Goal: Task Accomplishment & Management: Manage account settings

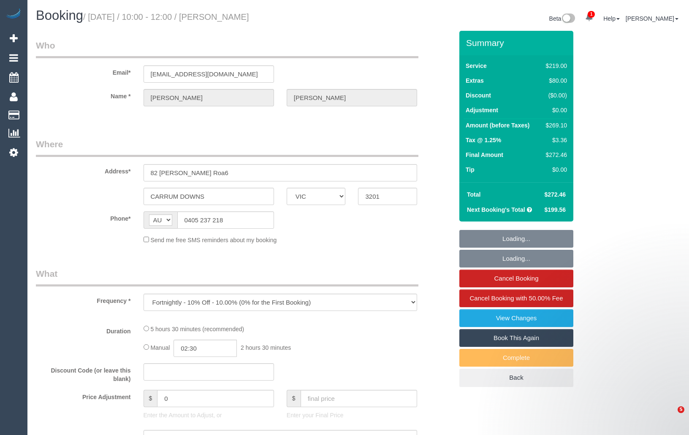
select select "VIC"
select select "string:stripe-pm_1QrYQI2GScqysDRVobBuIwPW"
select select "number:30"
select select "number:16"
select select "number:19"
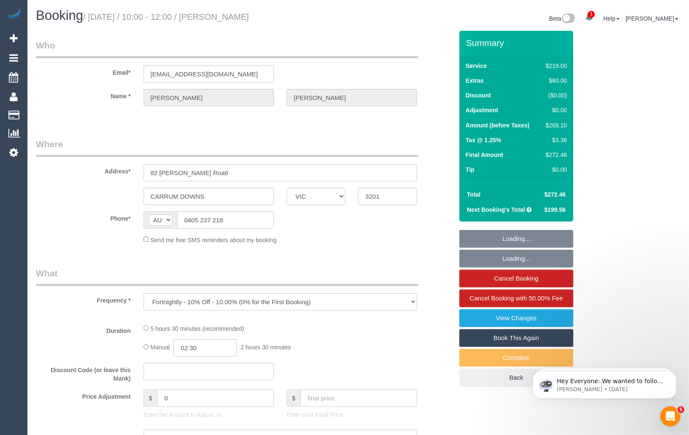
select select "number:22"
select select "number:35"
select select "number:12"
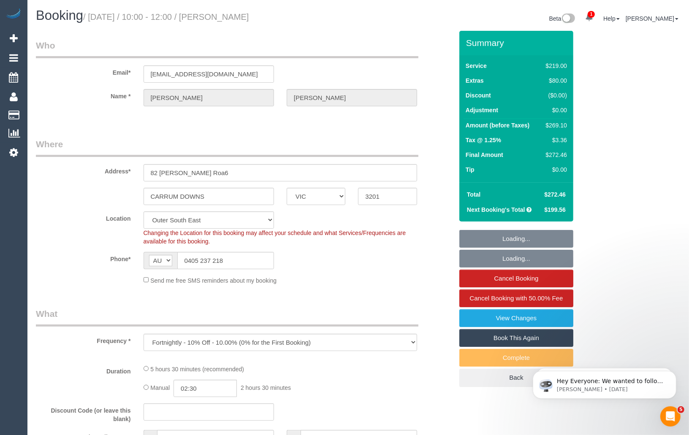
select select "object:6605"
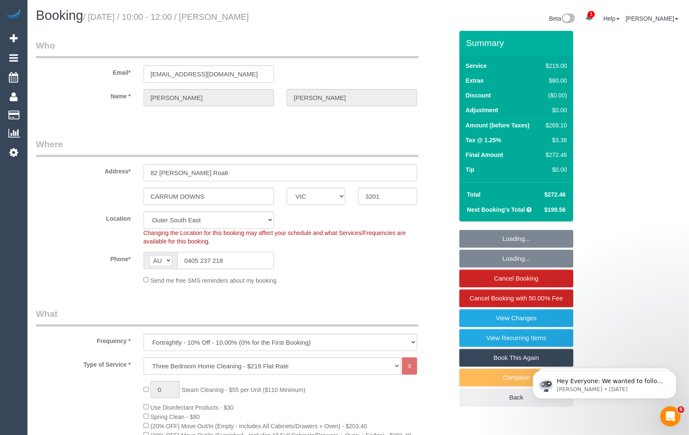
drag, startPoint x: 244, startPoint y: 263, endPoint x: 182, endPoint y: 261, distance: 61.6
click at [182, 261] on input "0405 237 218" at bounding box center [225, 260] width 97 height 17
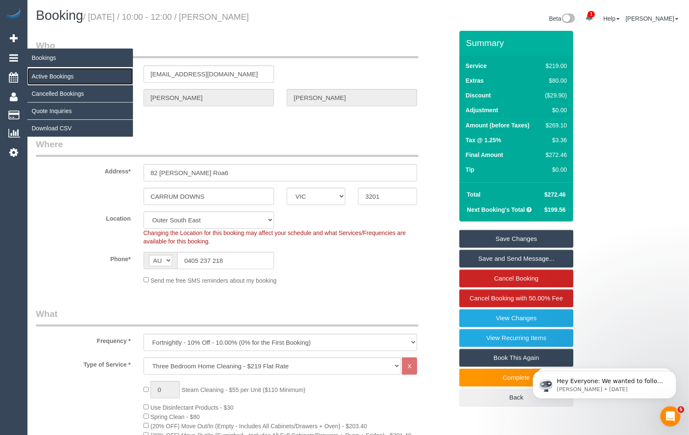
click at [42, 73] on link "Active Bookings" at bounding box center [79, 76] width 105 height 17
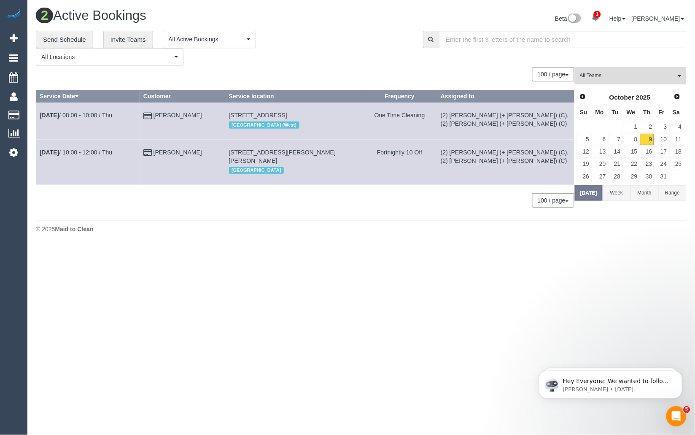
click at [633, 81] on button "All Teams" at bounding box center [631, 75] width 112 height 17
click at [628, 84] on link "Remove Team Filters" at bounding box center [630, 89] width 111 height 11
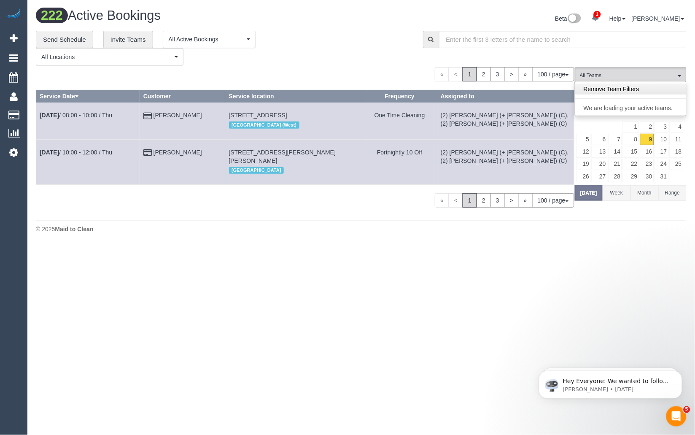
click at [638, 88] on link "Remove Team Filters" at bounding box center [630, 89] width 111 height 11
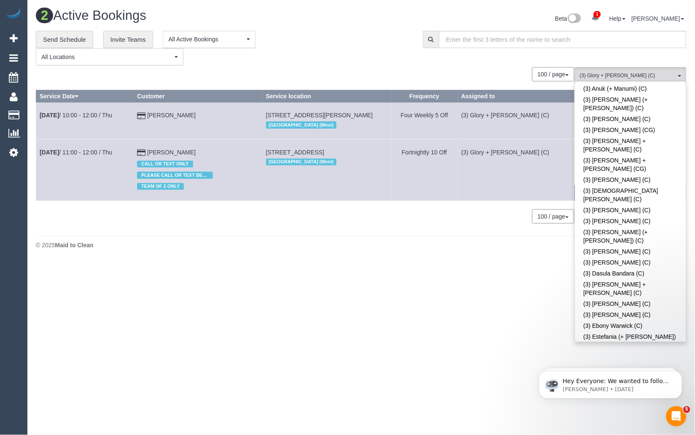
click at [335, 36] on div "**********" at bounding box center [223, 48] width 375 height 35
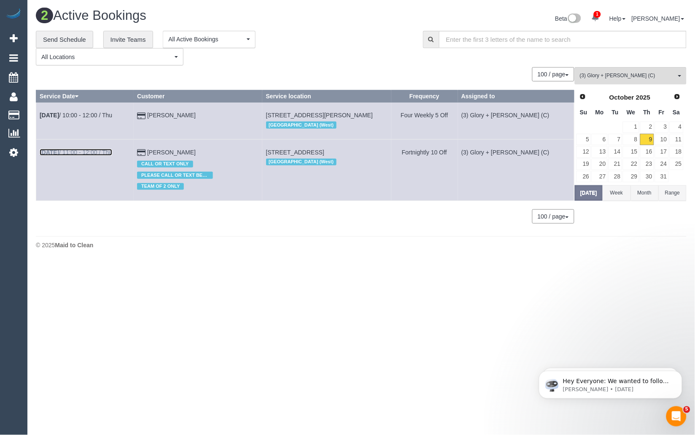
click at [85, 150] on link "Oct 9th / 11:00 - 12:00 / Thu" at bounding box center [76, 152] width 73 height 7
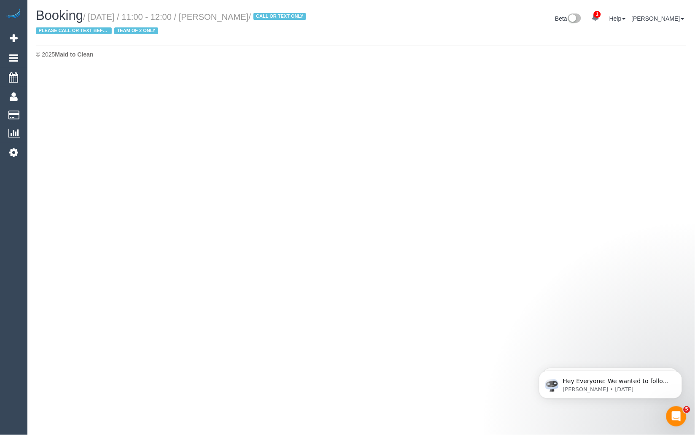
select select "VIC"
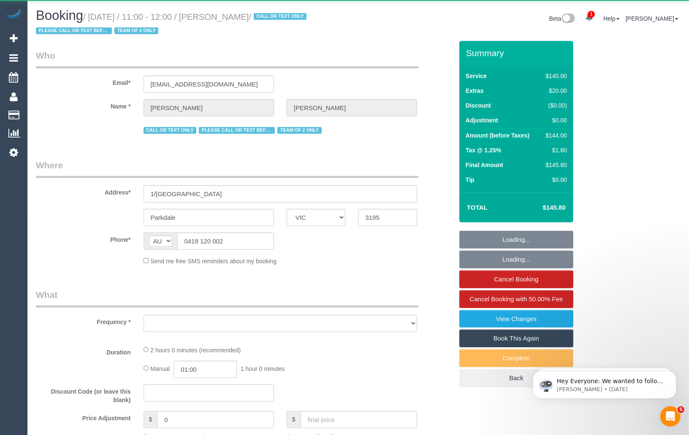
select select "object:10875"
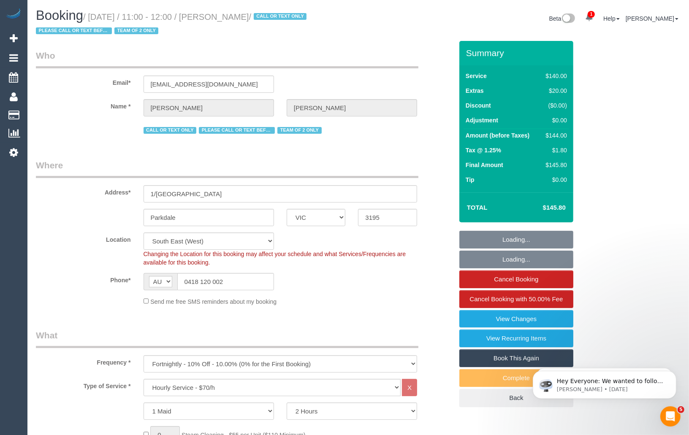
select select "number:27"
select select "number:14"
select select "number:19"
select select "object:11206"
select select "string:stripe-pm_1IurDE2GScqysDRVKYsKDDKB"
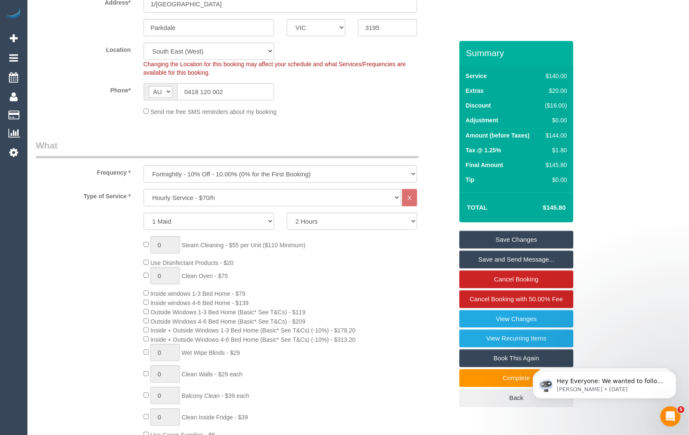
scroll to position [172, 0]
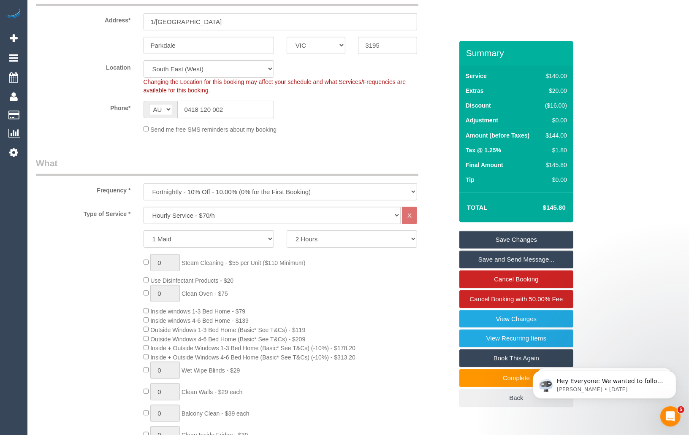
drag, startPoint x: 246, startPoint y: 112, endPoint x: 168, endPoint y: 110, distance: 78.1
click at [168, 110] on div "AF AL DZ AD AO AI AQ AG AR AM AW AU AT AZ BS BH BD BB BY BE BZ BJ BM BT BO BA B…" at bounding box center [208, 109] width 130 height 17
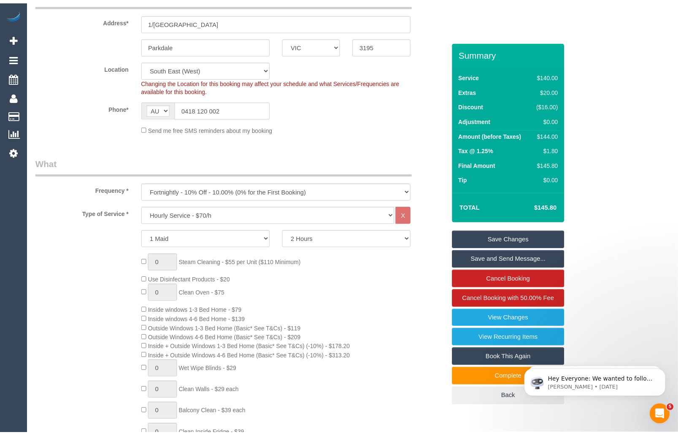
scroll to position [0, 0]
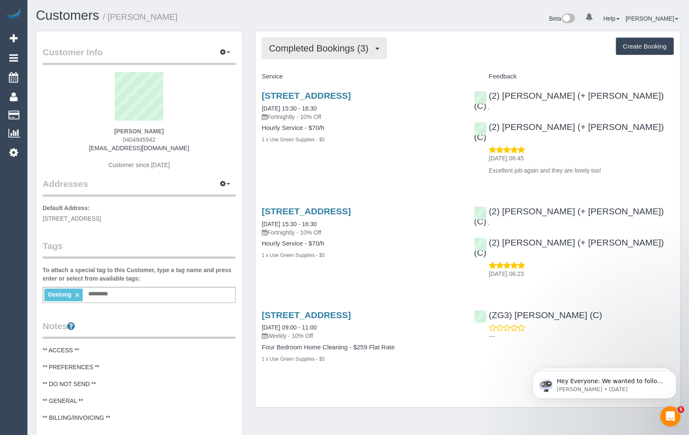
click at [357, 56] on button "Completed Bookings (3)" at bounding box center [324, 49] width 125 height 22
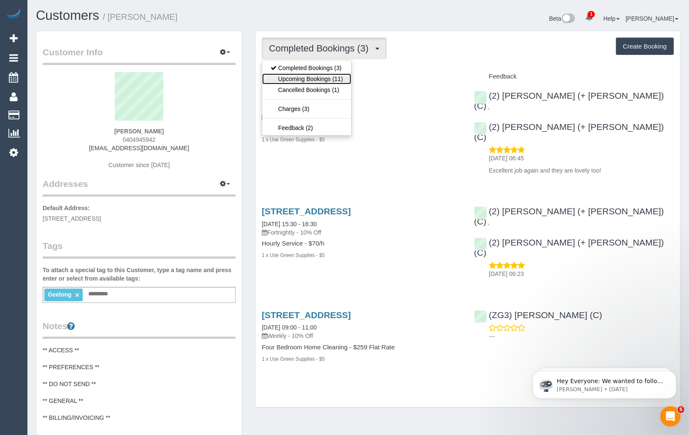
click at [333, 77] on link "Upcoming Bookings (11)" at bounding box center [306, 78] width 89 height 11
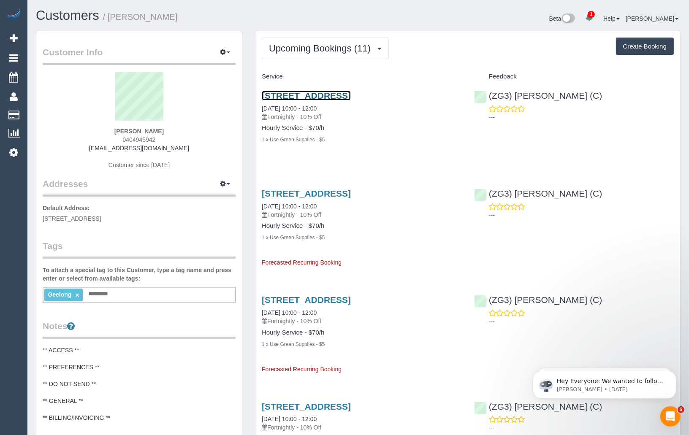
click at [350, 95] on link "8 Cumulus Avenue, Highton, VIC 3216" at bounding box center [306, 96] width 89 height 10
click at [316, 95] on link "8 Cumulus Avenue, Highton, VIC 3216" at bounding box center [306, 96] width 89 height 10
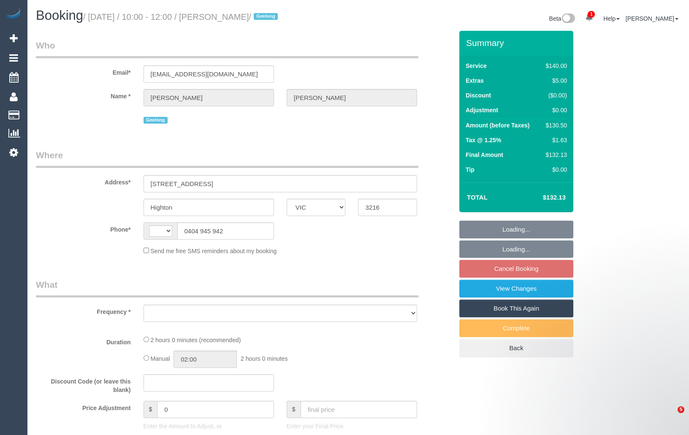
select select "VIC"
select select "string:stripe-pm_1Rwc0q2GScqysDRVBMhEZk2T"
select select "number:27"
select select "number:14"
select select "number:19"
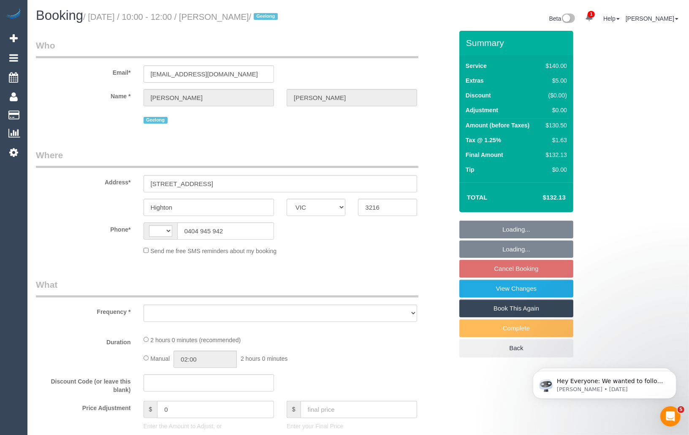
select select "number:24"
select select "number:33"
select select "number:12"
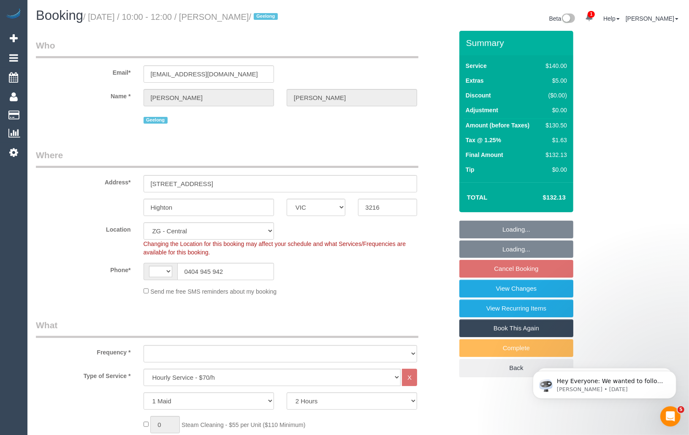
select select "string:AU"
select select "object:955"
select select "spot4"
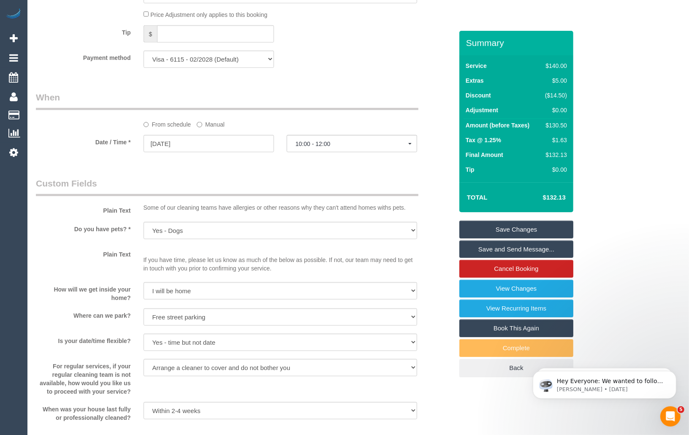
scroll to position [870, 0]
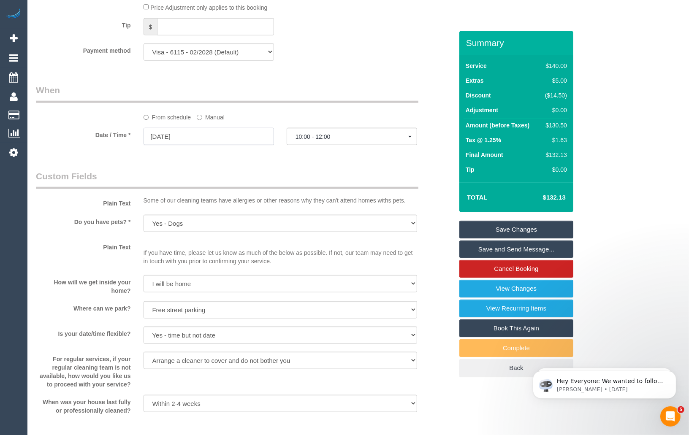
click at [231, 144] on input "23/10/2025" at bounding box center [208, 136] width 130 height 17
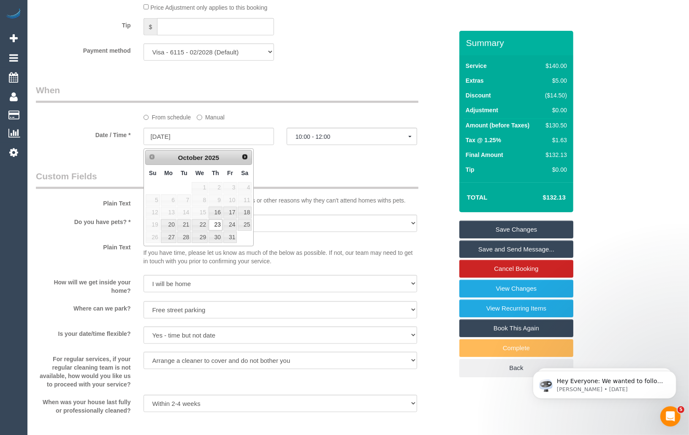
click at [308, 176] on legend "Custom Fields" at bounding box center [227, 179] width 382 height 19
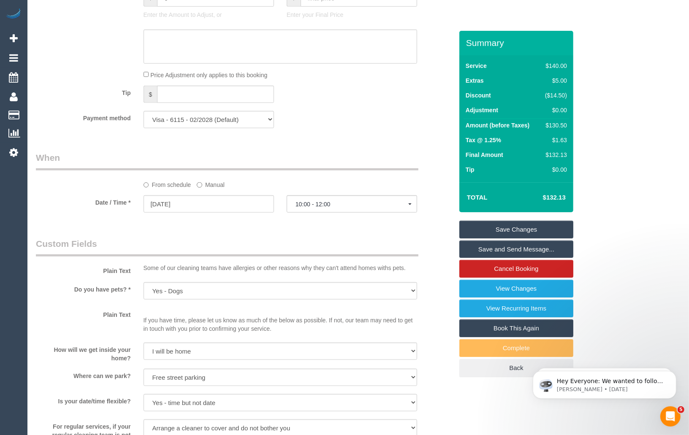
scroll to position [800, 0]
click at [544, 329] on link "Book This Again" at bounding box center [516, 328] width 114 height 18
select select "VIC"
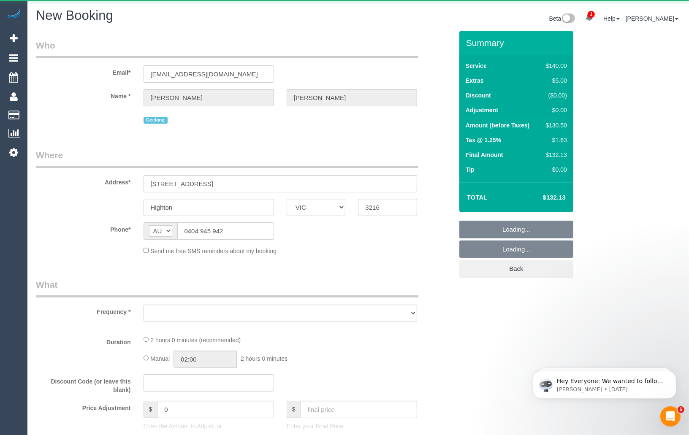
select select "string:stripe-pm_1Rwc0q2GScqysDRVBMhEZk2T"
select select "number:27"
select select "number:14"
select select "number:19"
select select "number:24"
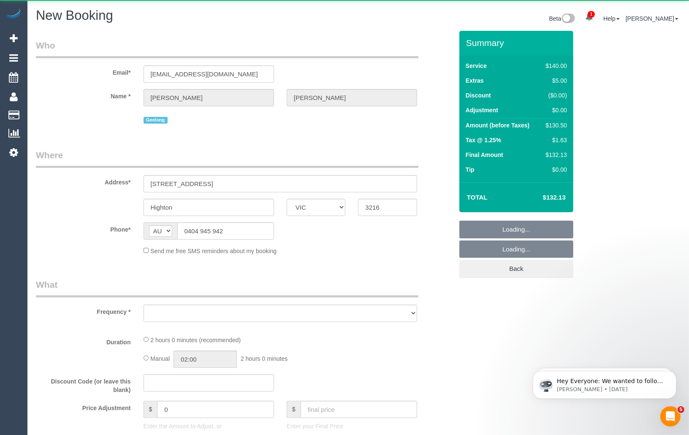
select select "number:33"
select select "number:12"
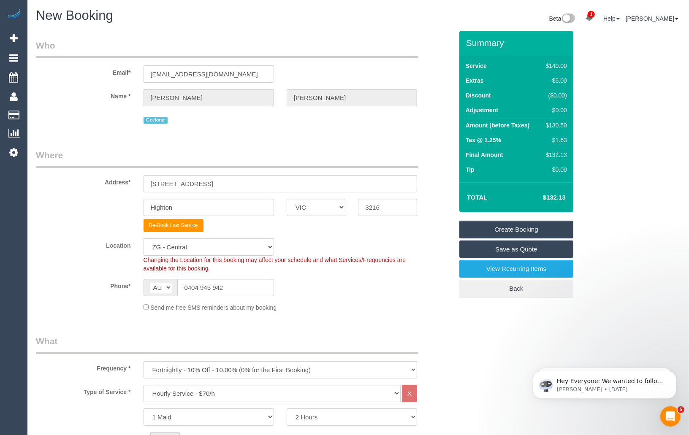
select select "object:1629"
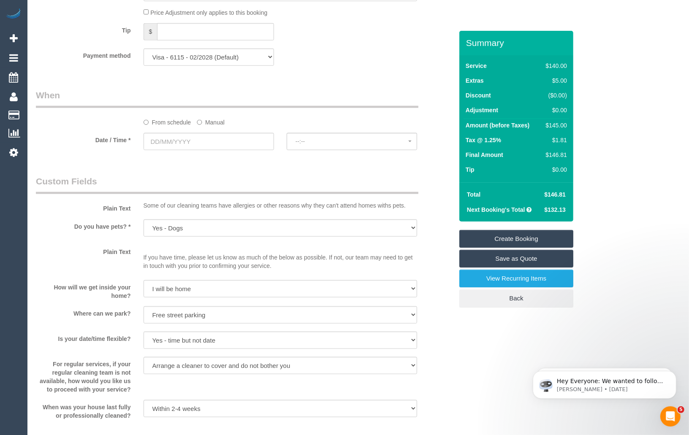
scroll to position [891, 0]
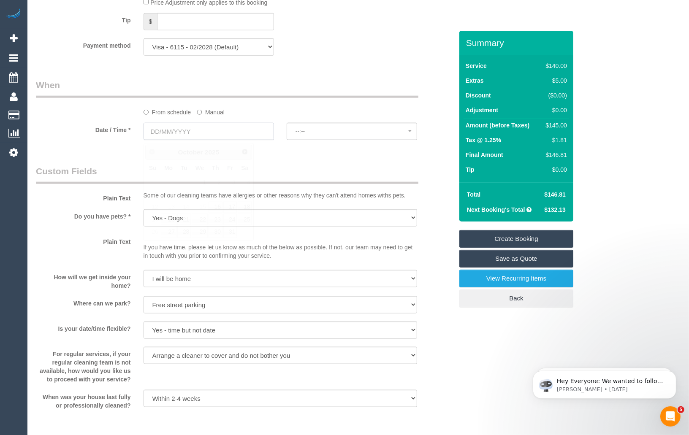
click at [168, 135] on input "text" at bounding box center [208, 131] width 130 height 17
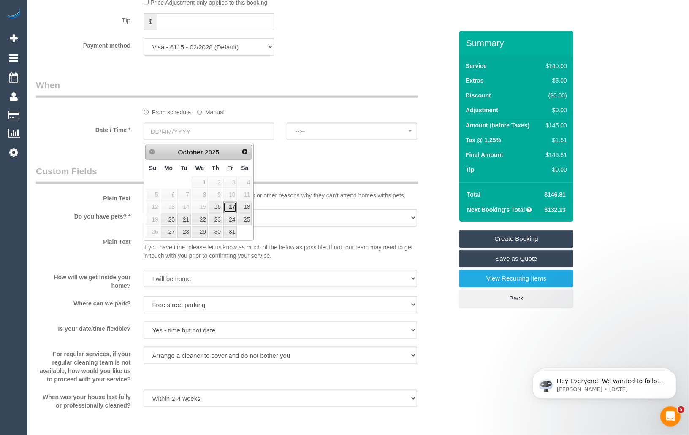
click at [231, 209] on link "17" at bounding box center [230, 207] width 14 height 11
type input "17/10/2025"
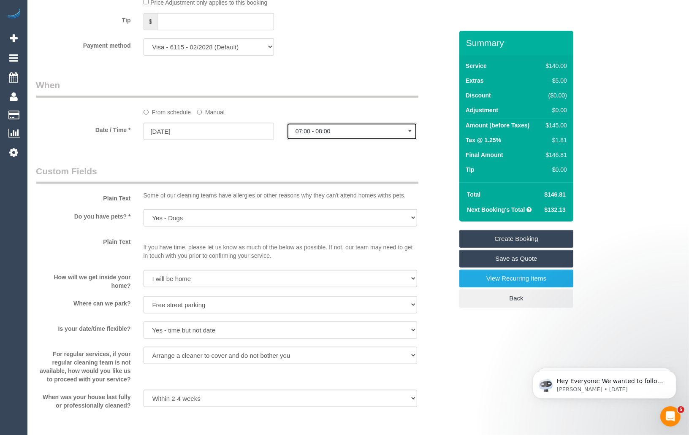
click at [339, 135] on span "07:00 - 08:00" at bounding box center [351, 131] width 113 height 7
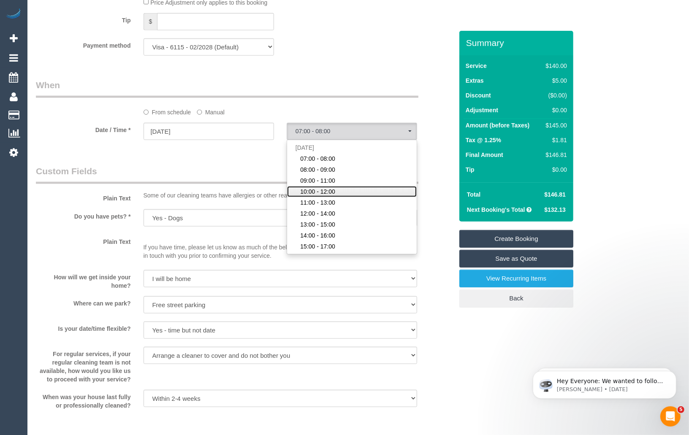
click at [328, 193] on span "10:00 - 12:00" at bounding box center [317, 191] width 35 height 8
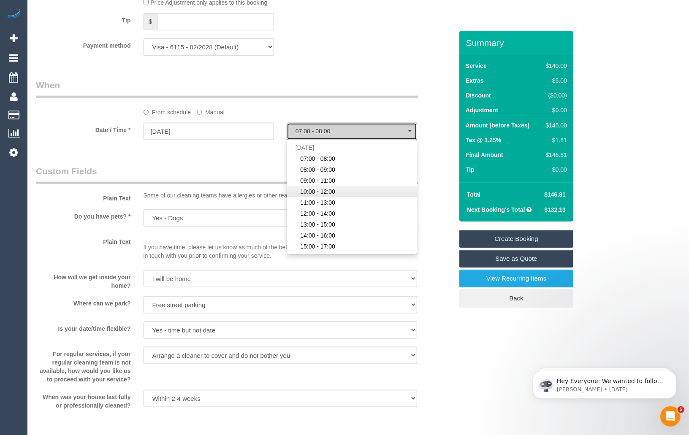
select select "spot78"
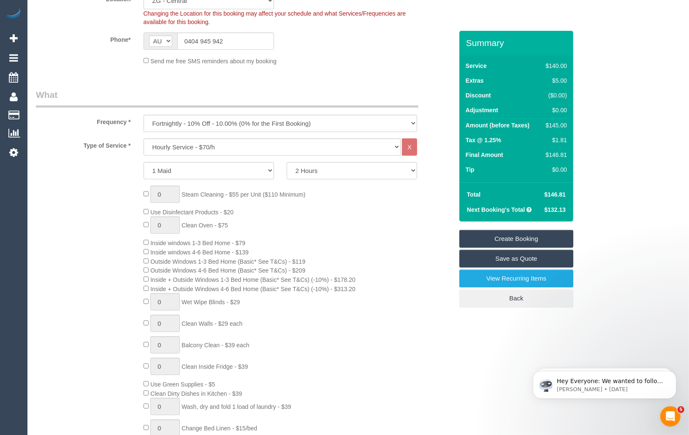
scroll to position [245, 0]
click at [272, 149] on select "Hourly Service - $70/h Hourly Service - $65/h Hourly Service - $60/h Hourly Ser…" at bounding box center [271, 148] width 257 height 17
click at [238, 124] on select "One Time Cleaning Weekly - 10% Off - 10.00% (0% for the First Booking) Fortnigh…" at bounding box center [280, 124] width 274 height 17
select select "object:1630"
click at [143, 116] on select "One Time Cleaning Weekly - 10% Off - 10.00% (0% for the First Booking) Fortnigh…" at bounding box center [280, 124] width 274 height 17
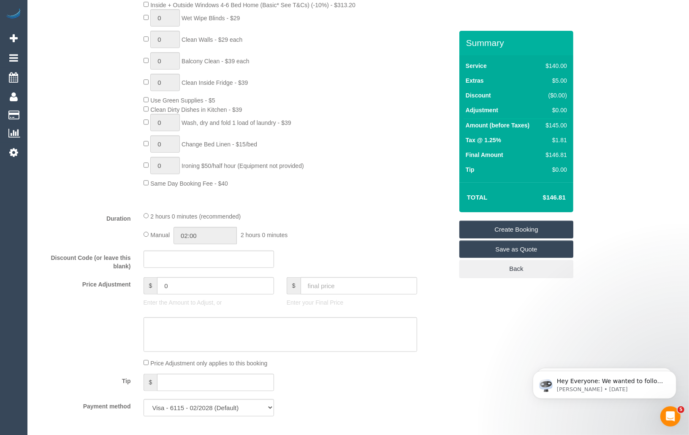
scroll to position [531, 0]
click at [509, 227] on link "Create Booking" at bounding box center [516, 230] width 114 height 18
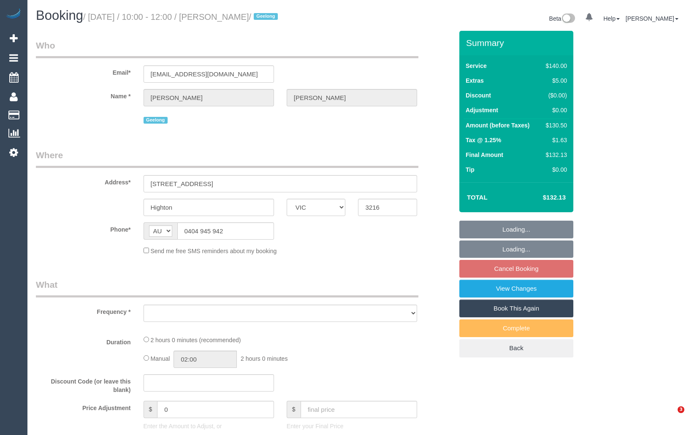
select select "VIC"
select select "string:stripe-pm_1Rwc0q2GScqysDRVBMhEZk2T"
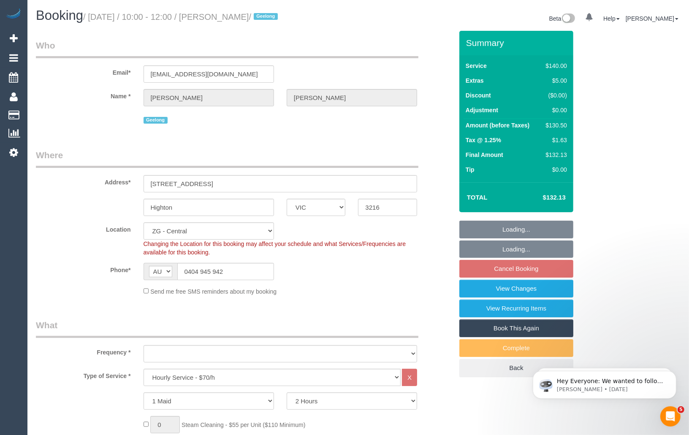
select select "object:872"
select select "number:27"
select select "number:14"
select select "number:19"
select select "number:24"
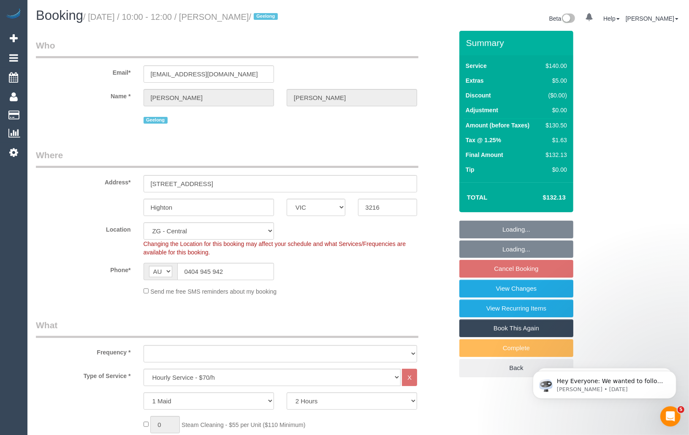
select select "number:33"
select select "number:12"
select select "spot4"
select select "object:955"
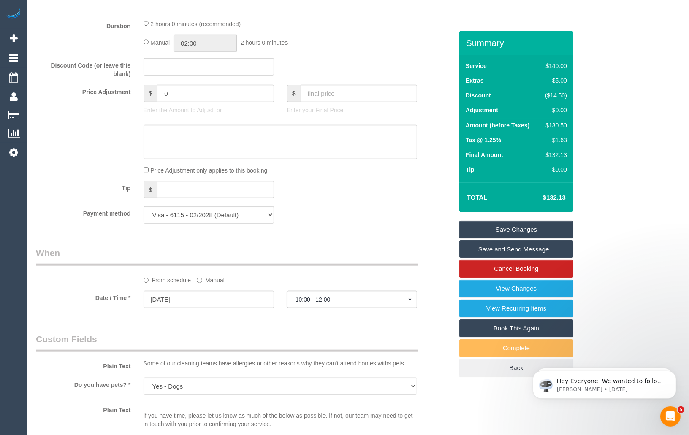
scroll to position [709, 0]
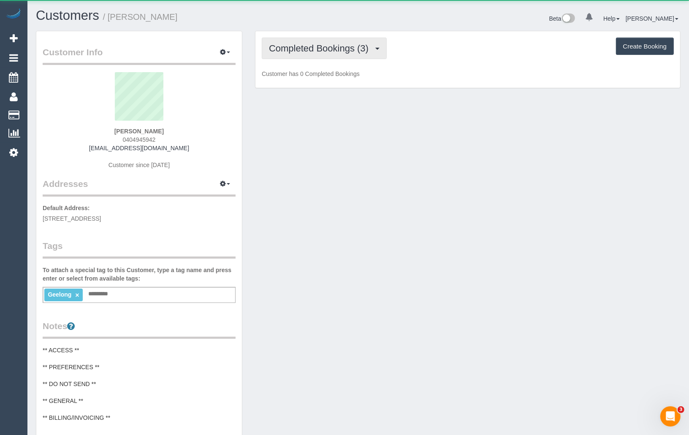
click at [332, 46] on span "Completed Bookings (3)" at bounding box center [321, 48] width 104 height 11
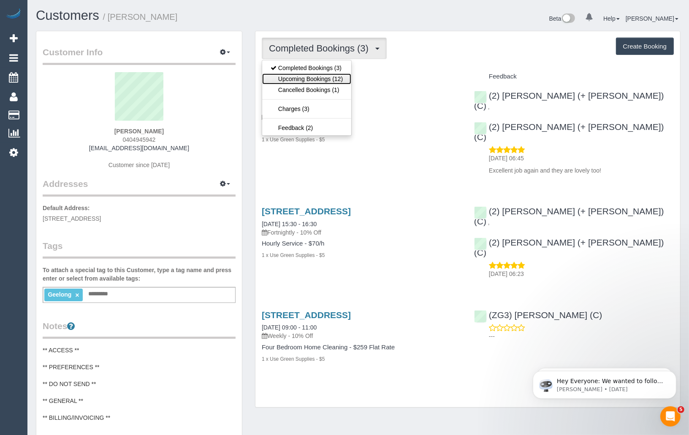
click at [310, 76] on link "Upcoming Bookings (12)" at bounding box center [306, 78] width 89 height 11
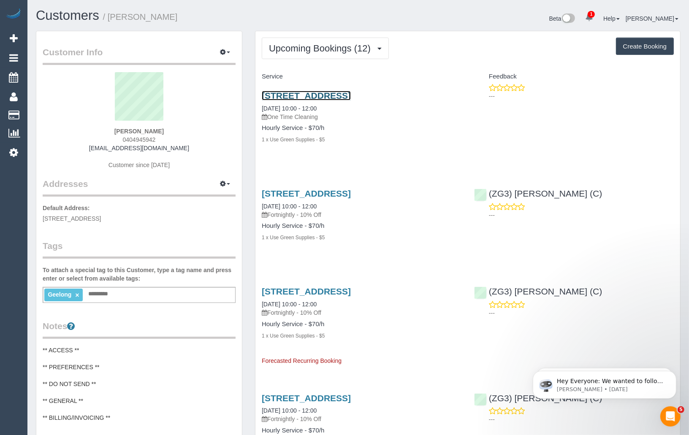
click at [351, 94] on link "8 Cumulus Avenue, Highton, VIC 3216" at bounding box center [306, 96] width 89 height 10
click at [60, 23] on div "Customers / Natalie Johnstone" at bounding box center [194, 17] width 329 height 18
click at [64, 19] on link "Customers" at bounding box center [67, 15] width 63 height 15
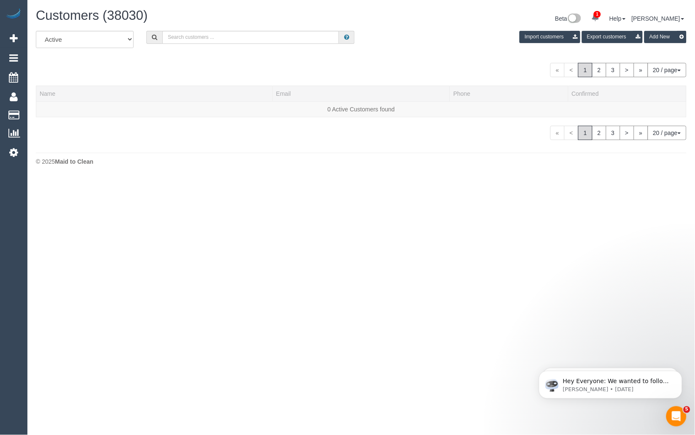
click at [229, 44] on div "All Active Archived Import customers Export customers Add New" at bounding box center [362, 43] width 664 height 24
click at [231, 41] on input "text" at bounding box center [250, 37] width 177 height 13
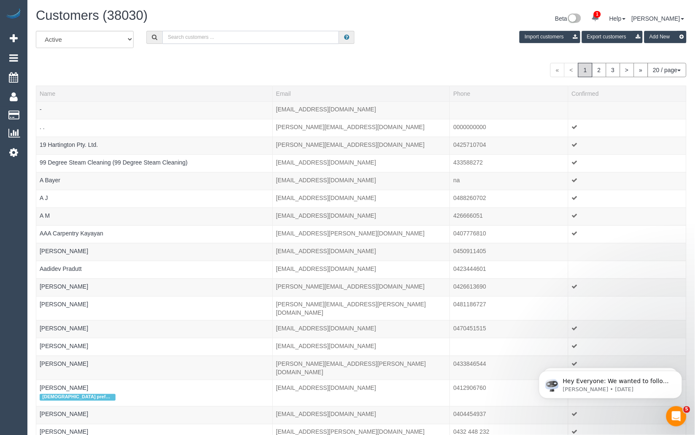
paste input "[PERSON_NAME]"
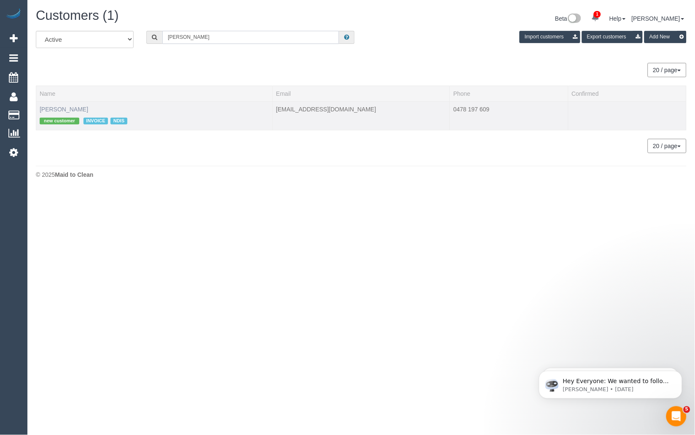
type input "[PERSON_NAME]"
click at [65, 109] on link "[PERSON_NAME]" at bounding box center [64, 109] width 49 height 7
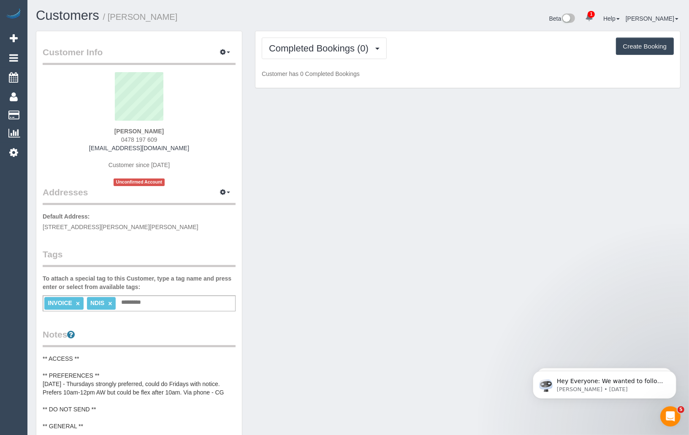
click at [336, 35] on div "Completed Bookings (0) Completed Bookings (0) Upcoming Bookings (11) Cancelled …" at bounding box center [467, 59] width 424 height 57
click at [336, 46] on span "Completed Bookings (0)" at bounding box center [321, 48] width 104 height 11
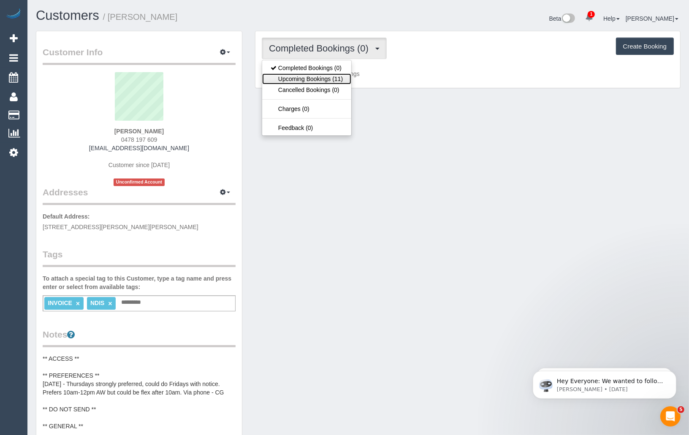
click at [317, 76] on link "Upcoming Bookings (11)" at bounding box center [306, 78] width 89 height 11
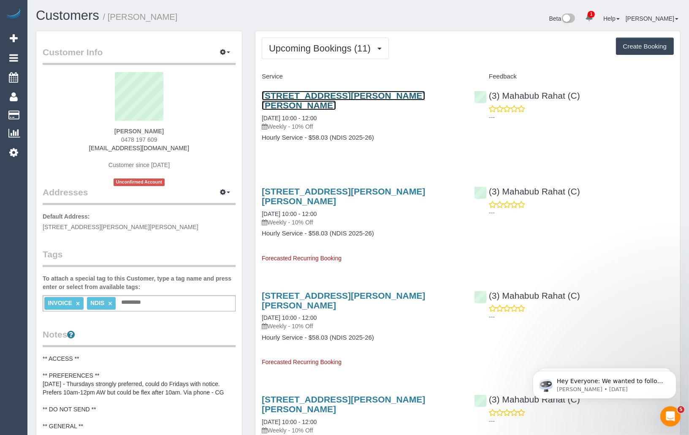
click at [319, 96] on link "15 Mccracken Avenue, Pascoe Vale, VIC 3044" at bounding box center [343, 100] width 163 height 19
drag, startPoint x: 328, startPoint y: 108, endPoint x: 261, endPoint y: 111, distance: 67.1
click at [261, 111] on div "15 Mccracken Avenue, Pascoe Vale, VIC 3044 09/10/2025 10:00 - 12:00 Weekly - 10…" at bounding box center [361, 121] width 212 height 75
copy link "09/10/2025 10:00 - 12:00"
drag, startPoint x: 177, startPoint y: 129, endPoint x: 111, endPoint y: 132, distance: 66.3
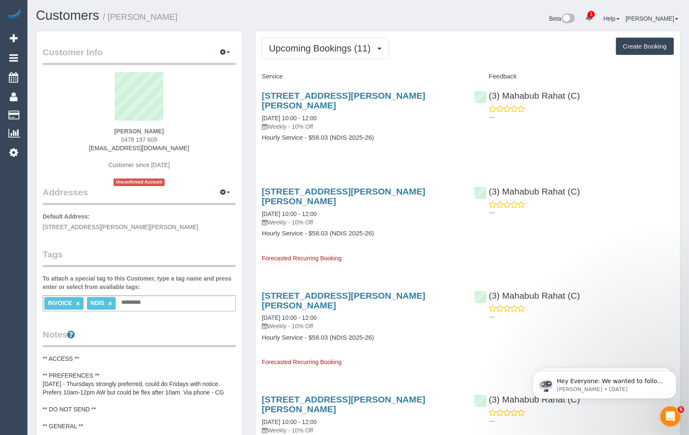
click at [111, 132] on div "Joanne Hunter 0478 197 609 joannehunter725@gmail.com Customer since 2025 Unconf…" at bounding box center [139, 129] width 193 height 114
copy strong "Joanne Hunter"
drag, startPoint x: 170, startPoint y: 138, endPoint x: 119, endPoint y: 140, distance: 50.7
click at [119, 140] on div "Joanne Hunter 0478 197 609 joannehunter725@gmail.com Customer since 2025 Unconf…" at bounding box center [139, 129] width 193 height 114
copy span "0478 197 609"
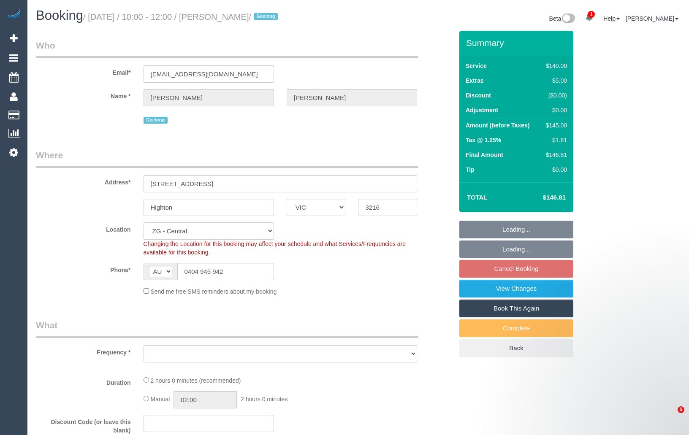
select select "VIC"
select select "object:542"
select select "number:27"
select select "number:14"
select select "number:19"
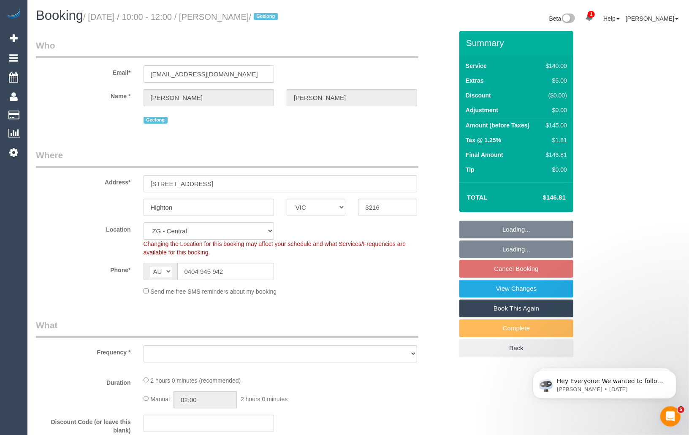
select select "number:24"
select select "number:33"
select select "number:12"
select select "object:764"
select select "spot4"
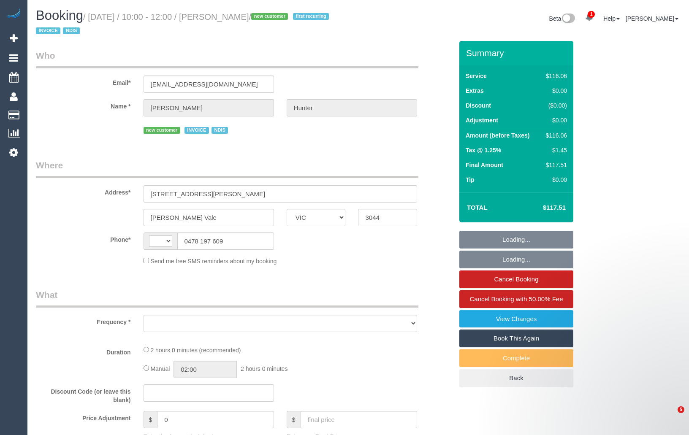
select select "VIC"
select select "object:297"
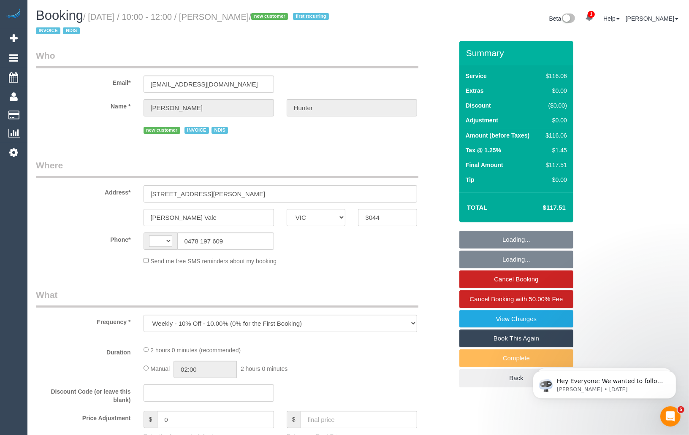
select select "string:AU"
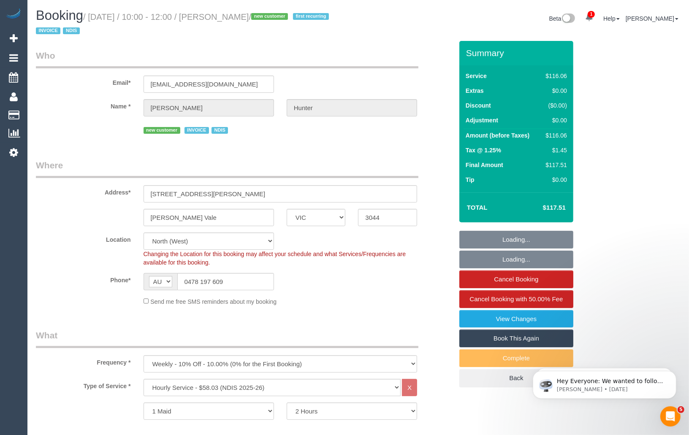
select select "object:645"
select select "number:29"
select select "number:14"
select select "number:19"
select select "number:25"
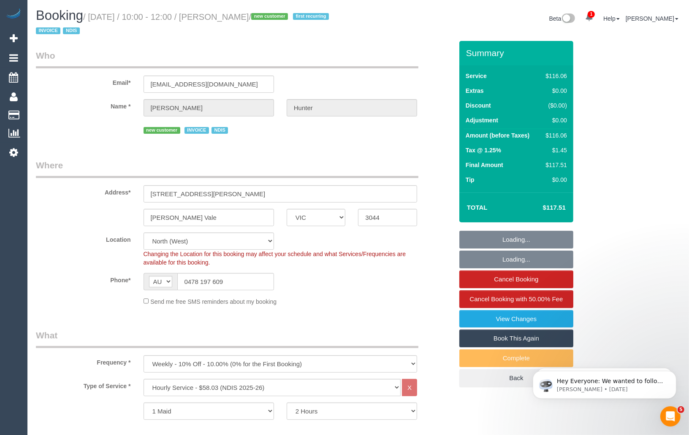
select select "number:34"
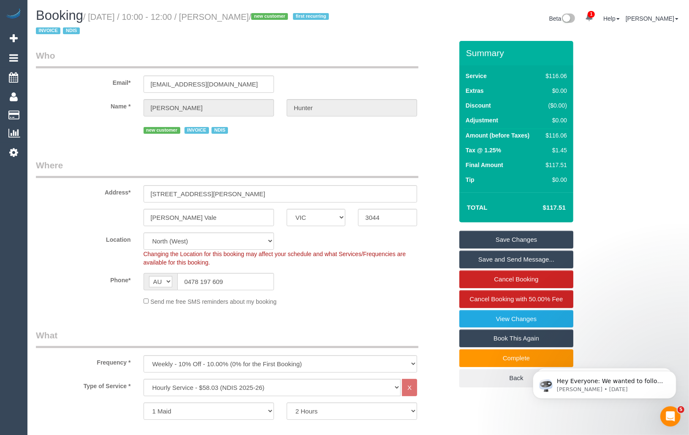
drag, startPoint x: 228, startPoint y: 16, endPoint x: 283, endPoint y: 18, distance: 54.9
click at [283, 18] on small "/ [DATE] / 10:00 - 12:00 / [PERSON_NAME] / new customer first recurring INVOICE…" at bounding box center [183, 24] width 295 height 24
copy small "[PERSON_NAME]"
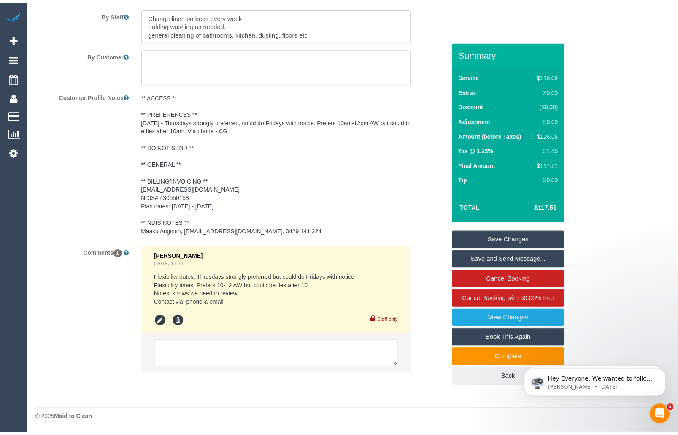
scroll to position [890, 0]
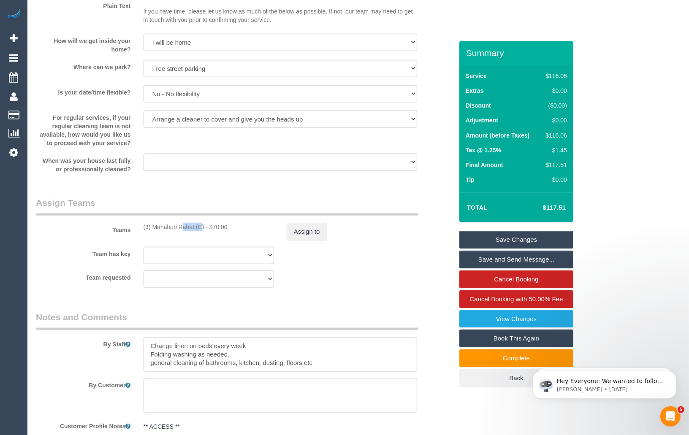
drag, startPoint x: 152, startPoint y: 227, endPoint x: 176, endPoint y: 225, distance: 24.5
click at [176, 225] on div "(3) Mahabub Rahat (C) - $70.00" at bounding box center [208, 227] width 130 height 8
copy div "Mahabub"
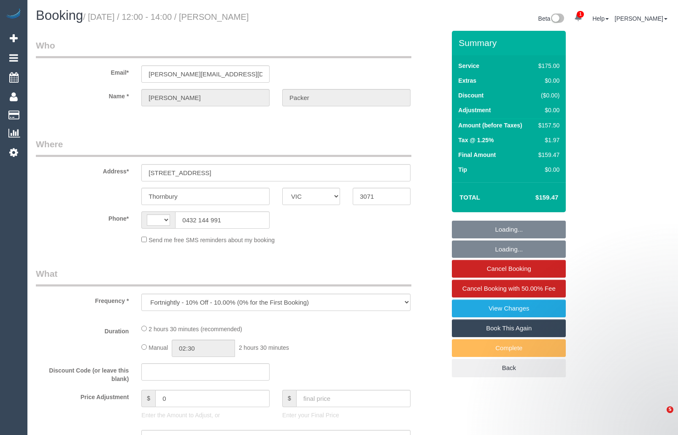
select select "VIC"
select select "string:AU"
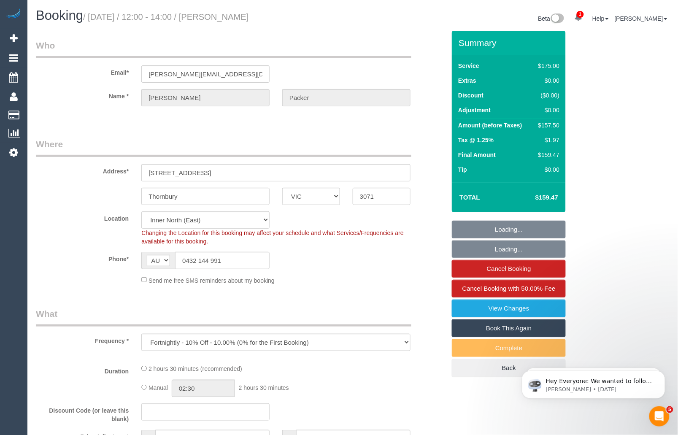
select select "150"
select select "number:30"
select select "number:14"
select select "number:19"
select select "number:25"
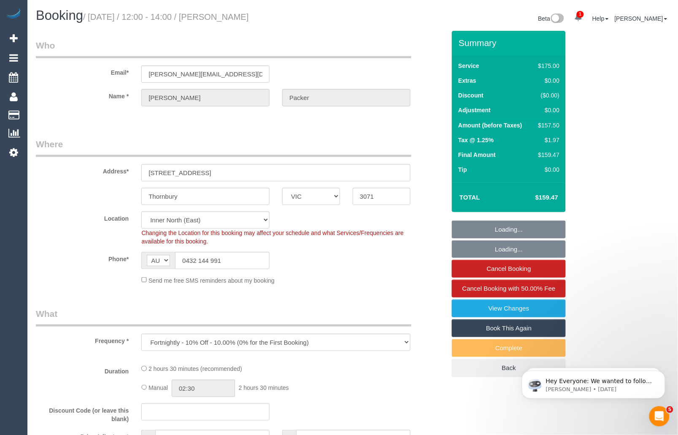
select select "number:34"
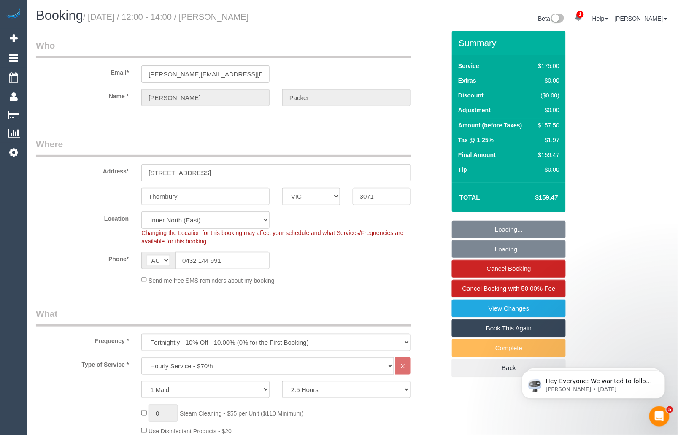
select select "object:3776"
select select "string:stripe-pm_1PLJ582GScqysDRVpkXOTlYq"
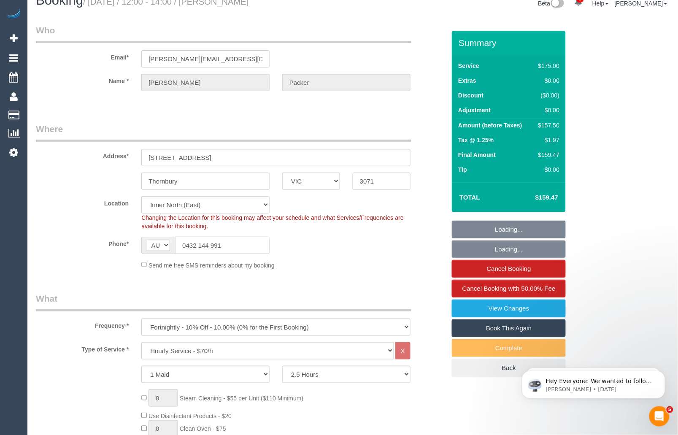
drag, startPoint x: 234, startPoint y: 245, endPoint x: 175, endPoint y: 245, distance: 59.5
click at [175, 245] on input "0432 144 991" at bounding box center [222, 245] width 95 height 17
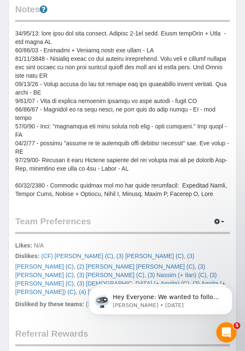
scroll to position [452, 0]
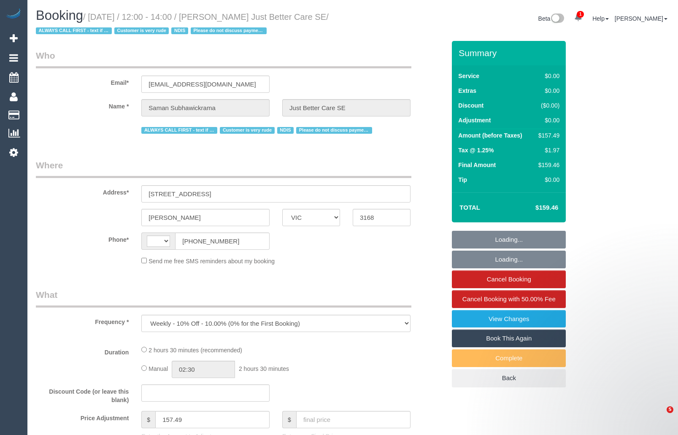
select select "VIC"
select select "150"
select select "number:28"
select select "number:14"
select select "number:18"
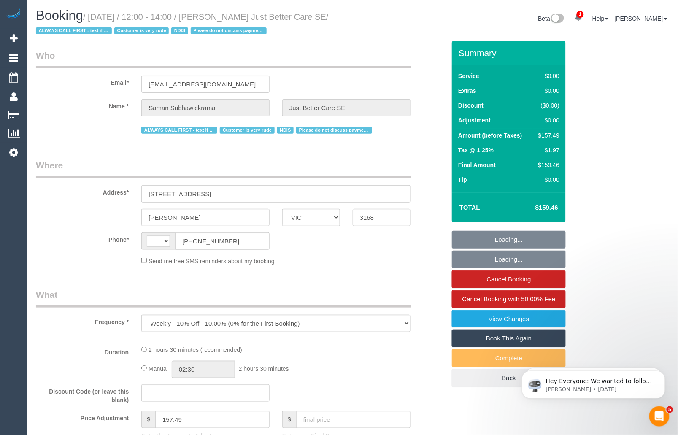
select select "number:23"
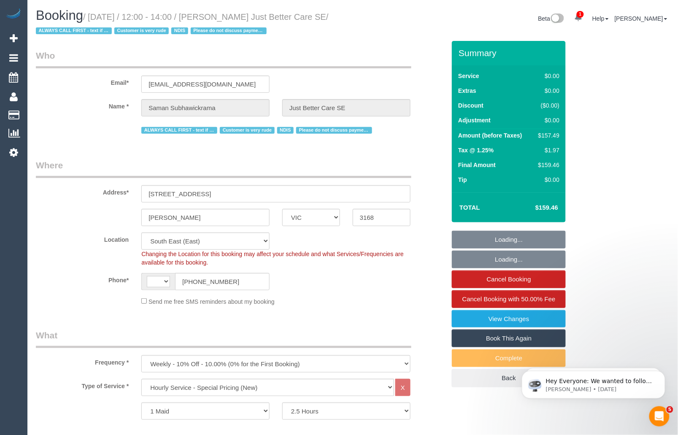
select select "object:2934"
select select "string:AU"
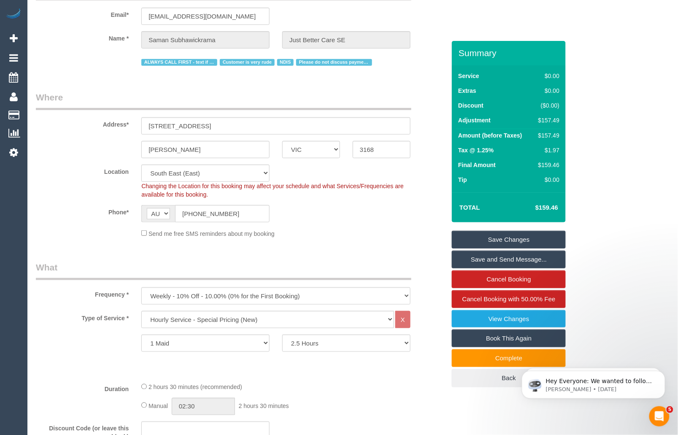
scroll to position [68, 0]
drag, startPoint x: 232, startPoint y: 212, endPoint x: 167, endPoint y: 213, distance: 65.0
click at [167, 213] on div "AF AL DZ AD AO AI AQ AG AR AM AW AU AT AZ BS BH BD BB BY BE BZ BJ BM BT BO BA B…" at bounding box center [205, 213] width 128 height 17
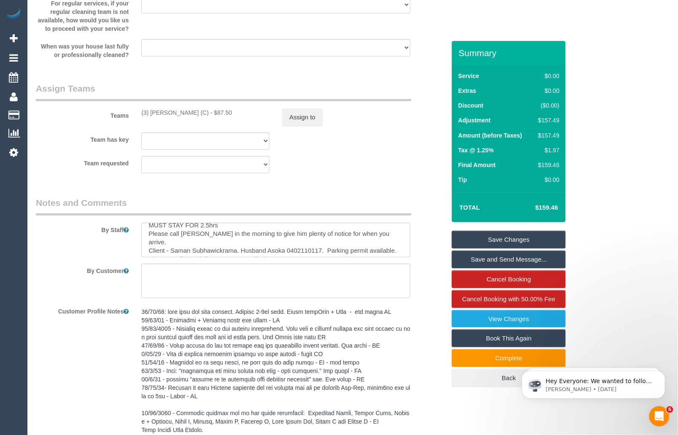
scroll to position [8, 0]
drag, startPoint x: 290, startPoint y: 238, endPoint x: 323, endPoint y: 240, distance: 33.4
click at [323, 240] on textarea at bounding box center [275, 240] width 269 height 35
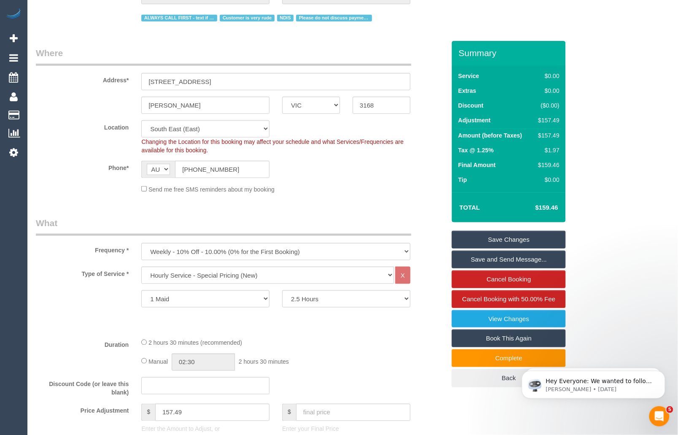
scroll to position [0, 0]
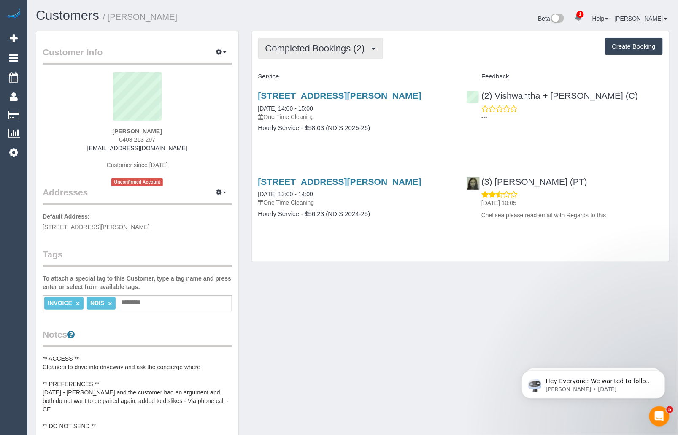
click at [363, 49] on span "Completed Bookings (2)" at bounding box center [317, 48] width 104 height 11
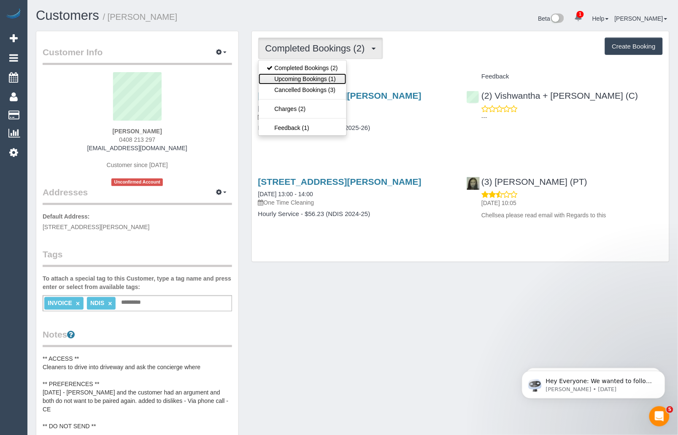
click at [329, 76] on link "Upcoming Bookings (1)" at bounding box center [303, 78] width 88 height 11
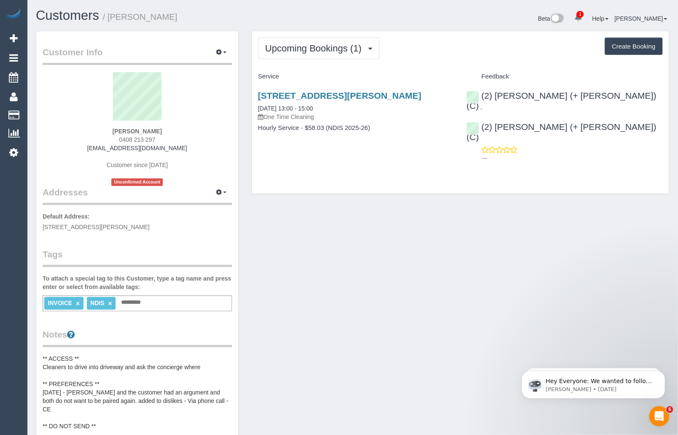
click at [543, 254] on div "Customer Info Edit Contact Info Send Message Email Preferences Special Sales Ta…" at bounding box center [353, 391] width 646 height 721
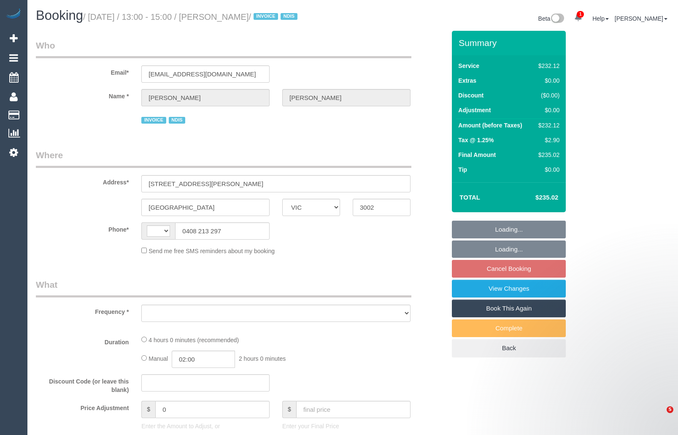
select select "VIC"
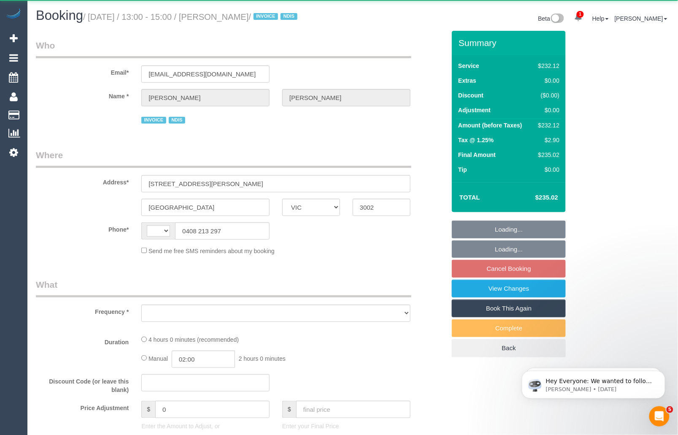
select select "240"
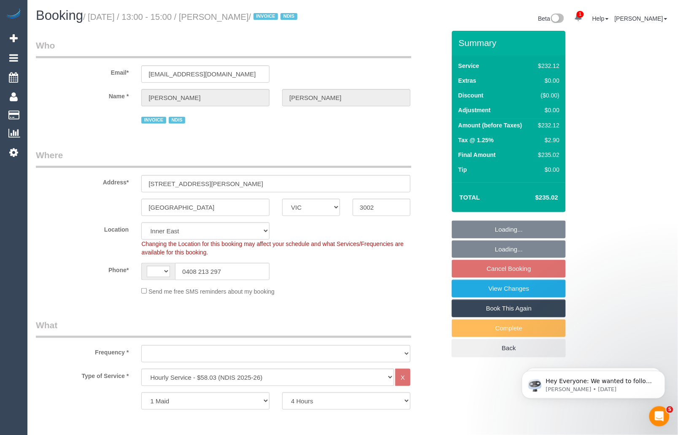
select select "number:28"
select select "number:14"
select select "number:19"
select select "number:23"
select select "number:35"
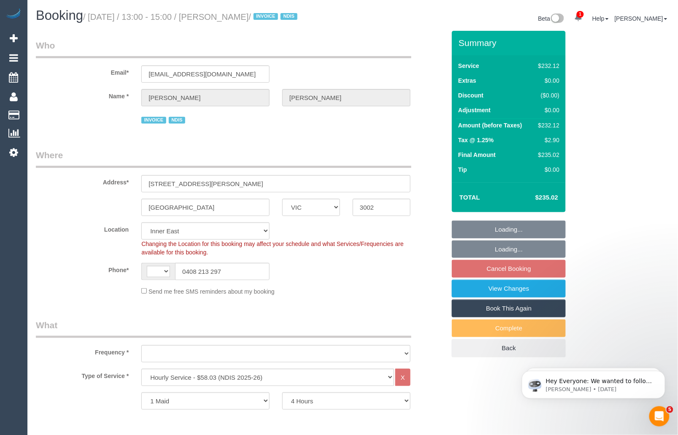
select select "string:AU"
select select "object:1548"
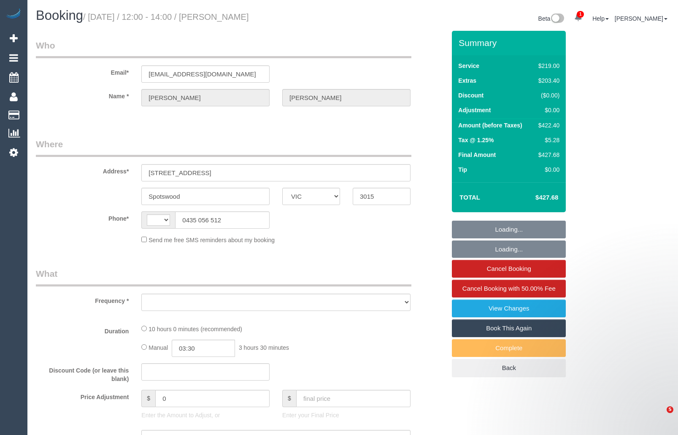
select select "VIC"
select select "string:AU"
select select "object:2645"
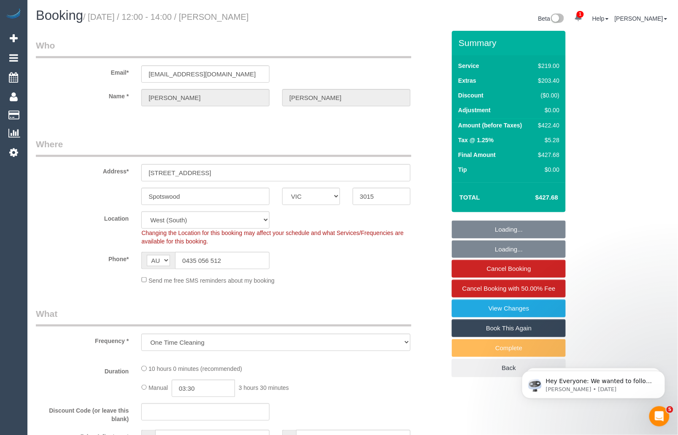
select select "string:stripe-pm_1SCVHm2GScqysDRVKNOmbO78"
select select "number:27"
select select "number:14"
select select "number:19"
select select "number:24"
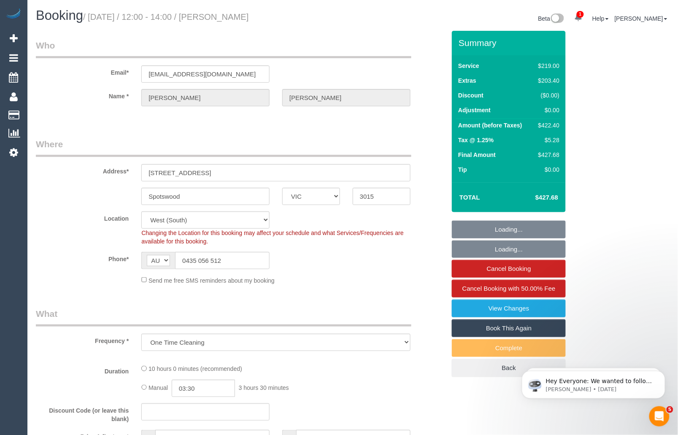
select select "number:33"
select select "number:11"
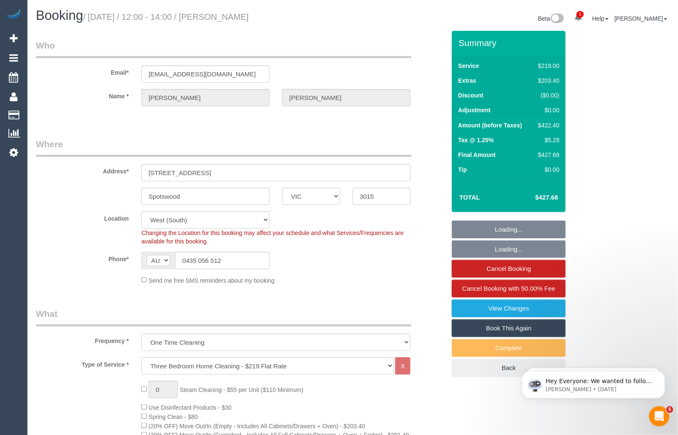
select select "object:3356"
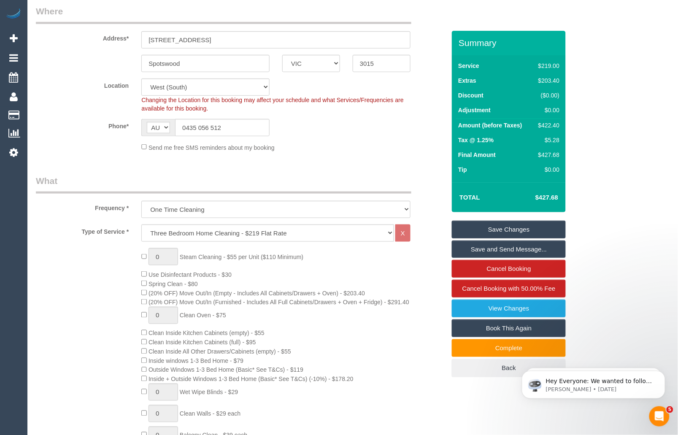
scroll to position [167, 0]
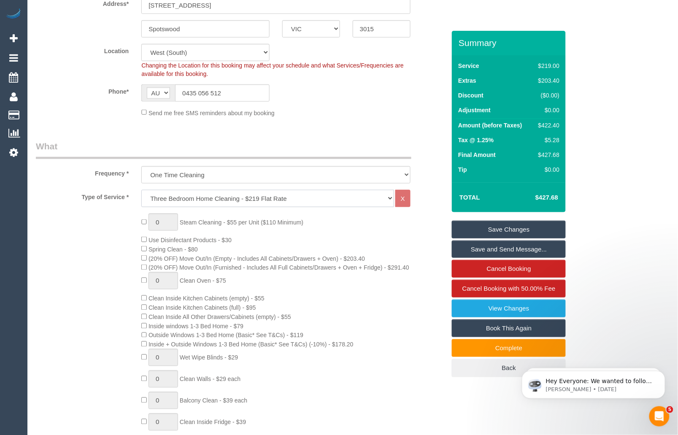
click at [392, 200] on select "Hourly Service - $70/h Hourly Service - $65/h Hourly Service - $60/h Hourly Ser…" at bounding box center [267, 198] width 253 height 17
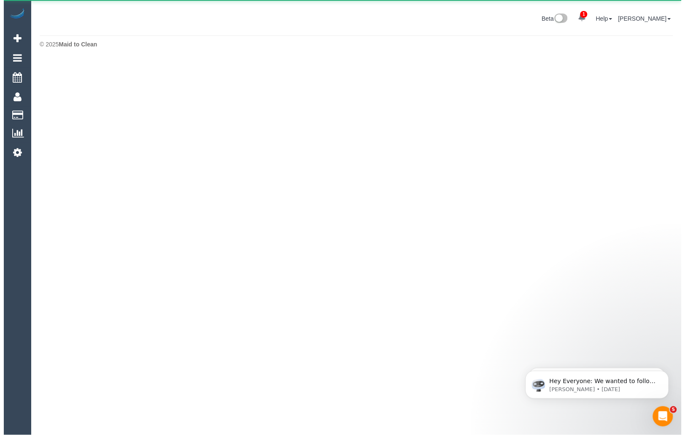
scroll to position [0, 0]
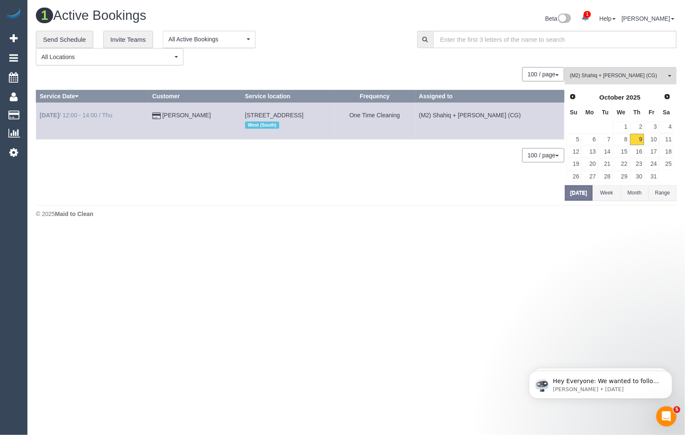
copy tr "[DATE] 12:00 - 14:00 / Thu [PERSON_NAME]"
drag, startPoint x: 203, startPoint y: 116, endPoint x: 40, endPoint y: 116, distance: 163.3
click at [40, 116] on tr "[DATE] 12:00 - 14:00 / Thu [PERSON_NAME] [STREET_ADDRESS] West (South) One Time…" at bounding box center [300, 121] width 528 height 37
click at [410, 76] on div "100 / page 10 / page 20 / page 30 / page 40 / page 50 / page 100 / page" at bounding box center [300, 74] width 529 height 14
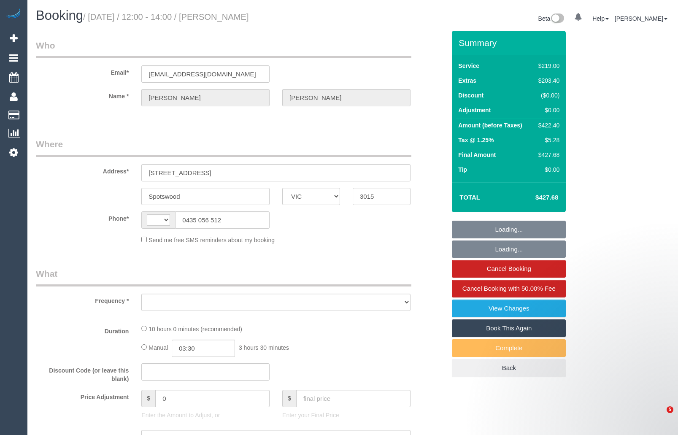
select select "VIC"
select select "string:AU"
select select "object:565"
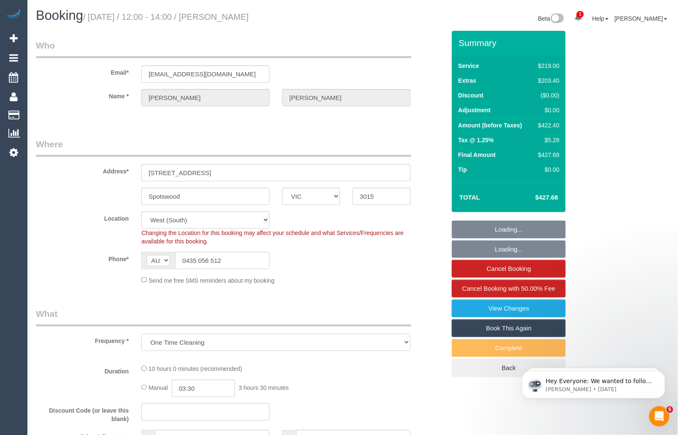
select select "string:stripe-pm_1SCVHm2GScqysDRVKNOmbO78"
select select "number:27"
select select "number:14"
select select "number:19"
select select "number:24"
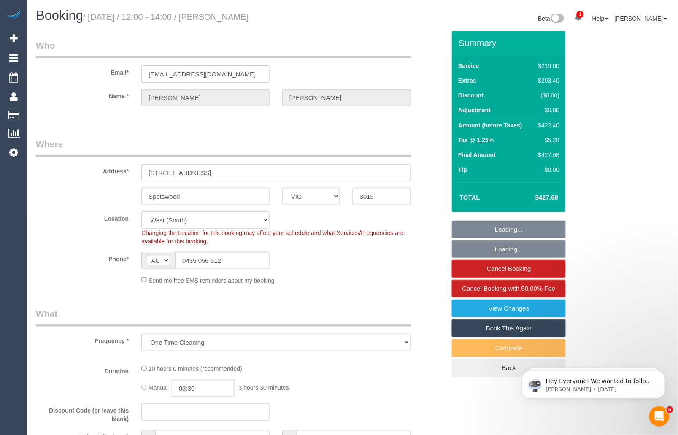
select select "number:33"
select select "number:11"
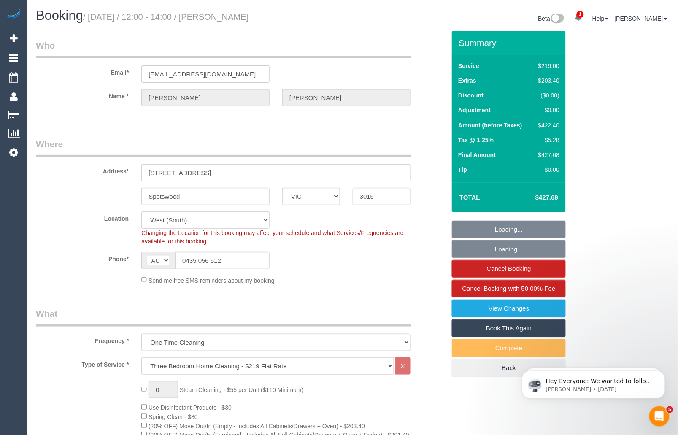
select select "object:820"
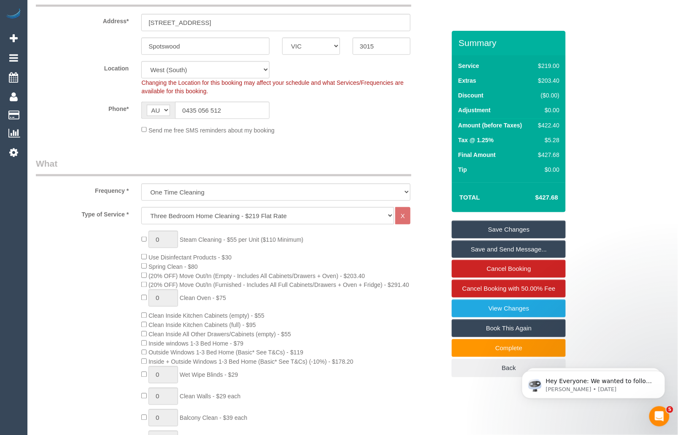
scroll to position [170, 0]
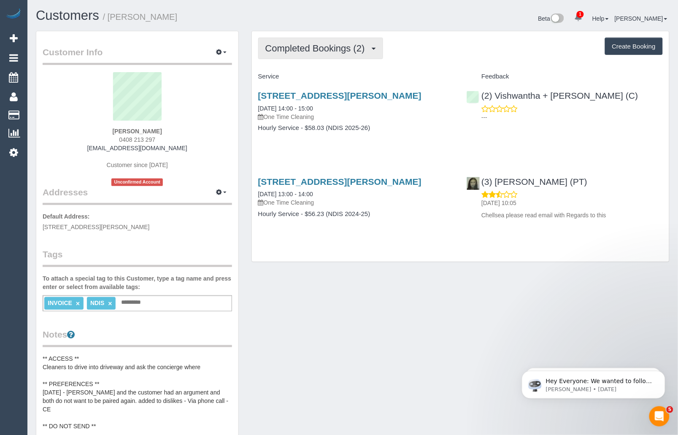
click at [336, 47] on span "Completed Bookings (2)" at bounding box center [317, 48] width 104 height 11
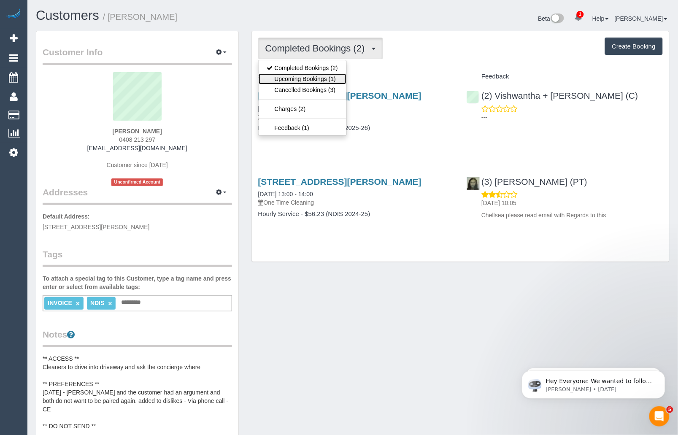
click at [324, 76] on link "Upcoming Bookings (1)" at bounding box center [303, 78] width 88 height 11
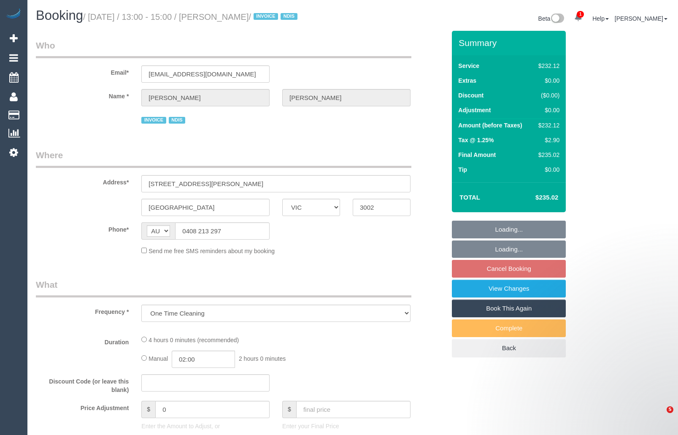
select select "VIC"
select select "number:28"
select select "number:14"
select select "number:19"
select select "number:23"
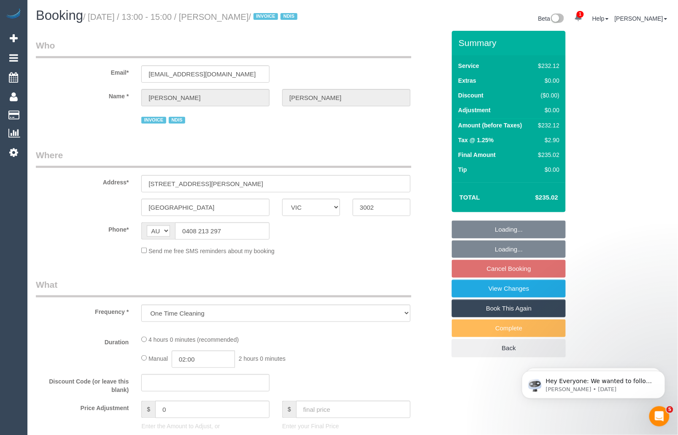
select select "number:35"
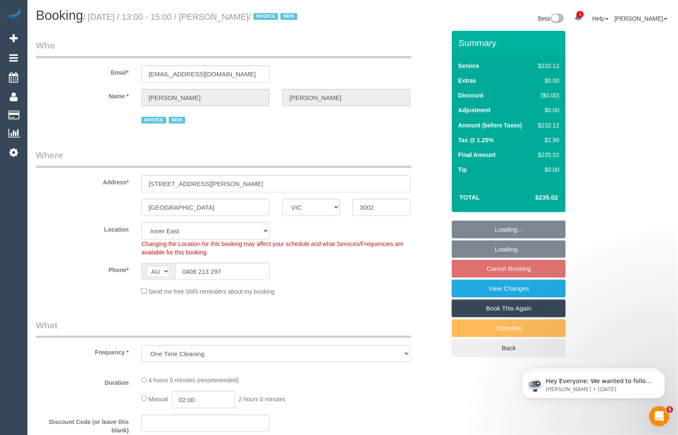
select select "object:859"
select select "240"
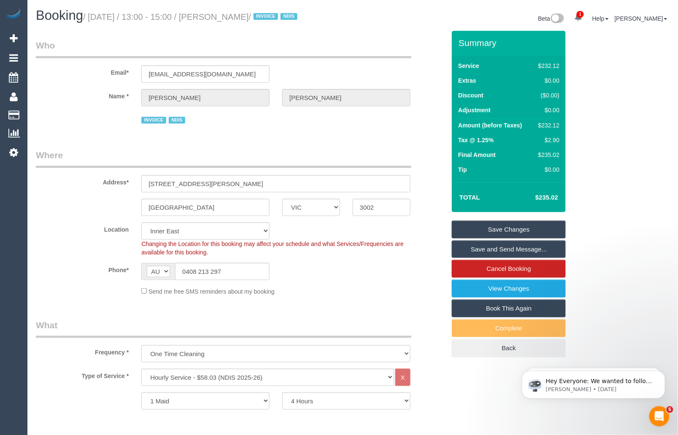
click at [520, 309] on link "Book This Again" at bounding box center [509, 309] width 114 height 18
select select "VIC"
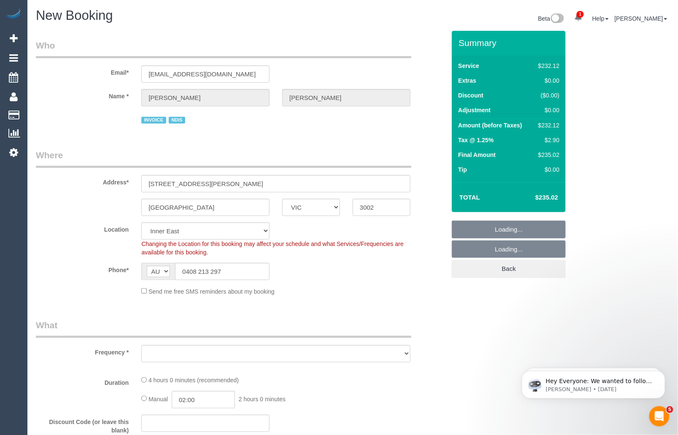
select select "240"
select select "number:28"
select select "number:14"
select select "number:19"
select select "number:23"
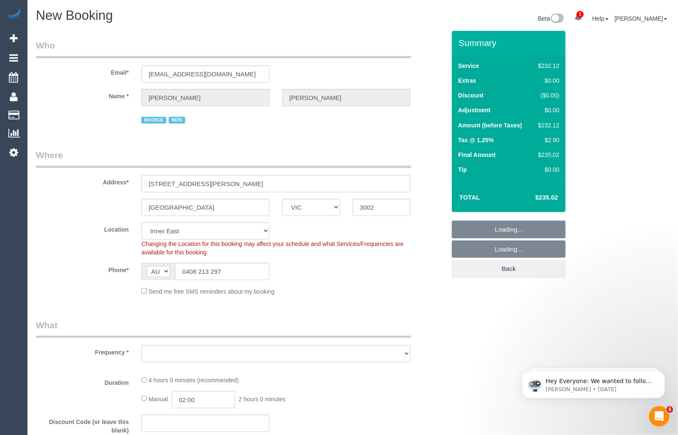
select select "number:35"
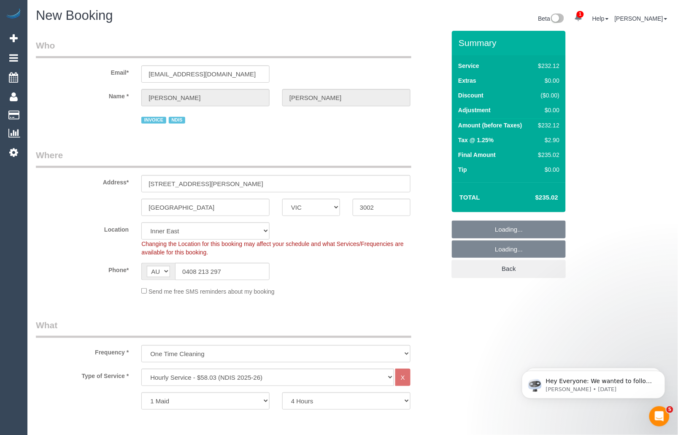
select select "object:3194"
select select "54"
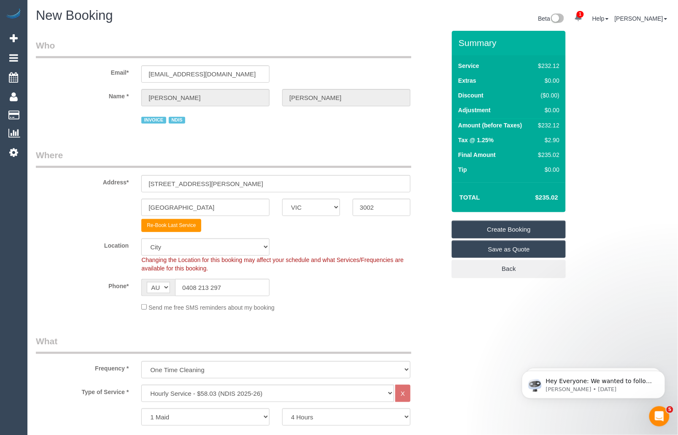
select select "object:3204"
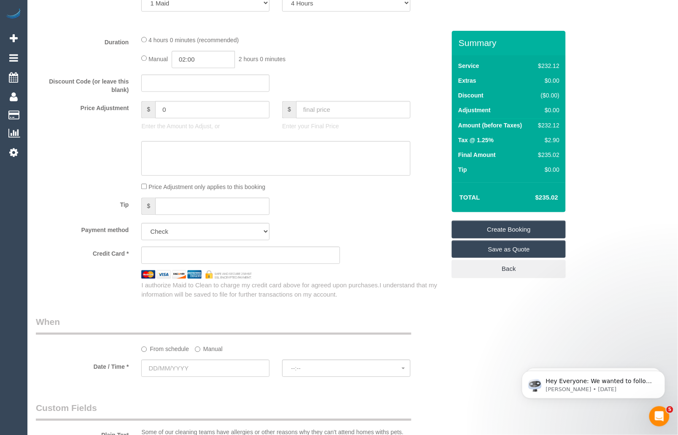
scroll to position [414, 0]
click at [189, 231] on select "Add Credit Card Cash Check Paypal" at bounding box center [205, 231] width 128 height 17
select select "string:check"
click at [141, 223] on select "Add Credit Card Cash Check Paypal" at bounding box center [205, 231] width 128 height 17
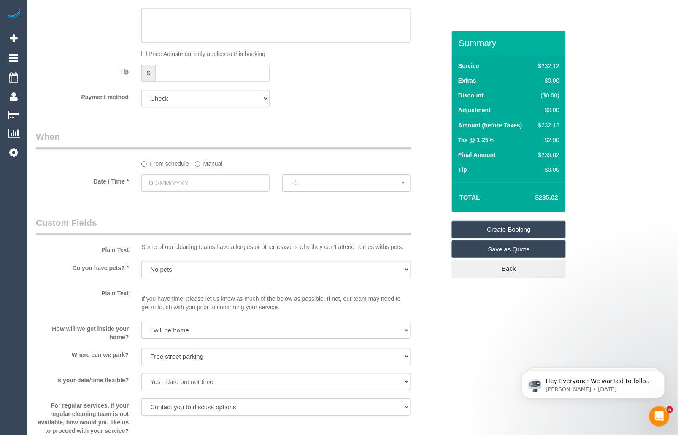
scroll to position [548, 0]
click at [214, 186] on input "text" at bounding box center [205, 182] width 128 height 17
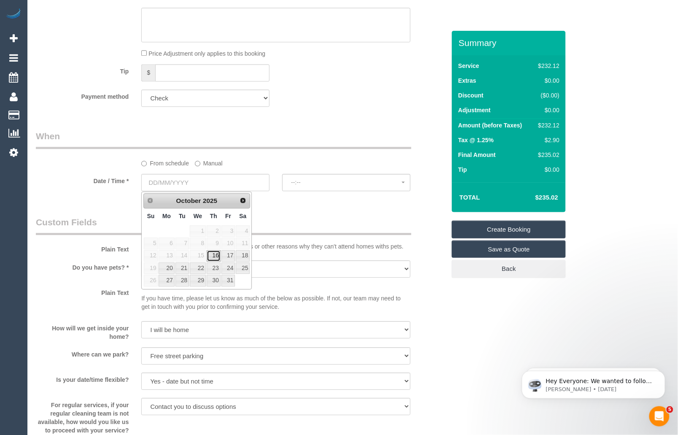
click at [215, 254] on link "16" at bounding box center [214, 255] width 14 height 11
type input "16/10/2025"
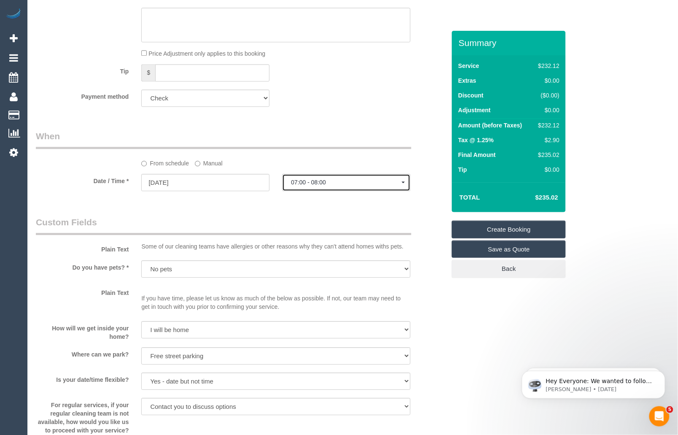
click at [324, 182] on span "07:00 - 08:00" at bounding box center [346, 182] width 111 height 7
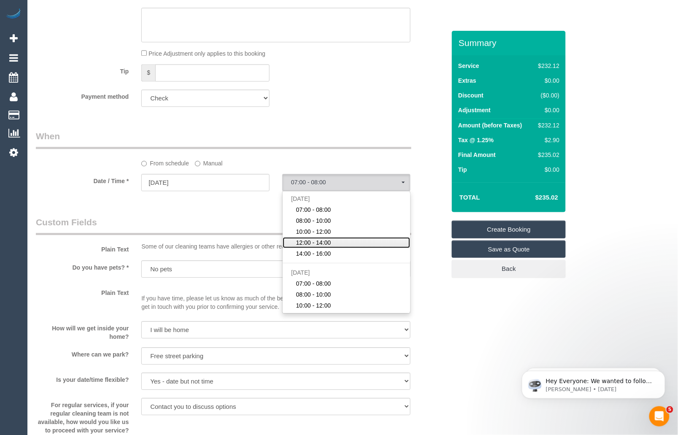
click at [329, 240] on span "12:00 - 14:00" at bounding box center [313, 242] width 35 height 8
select select "spot21"
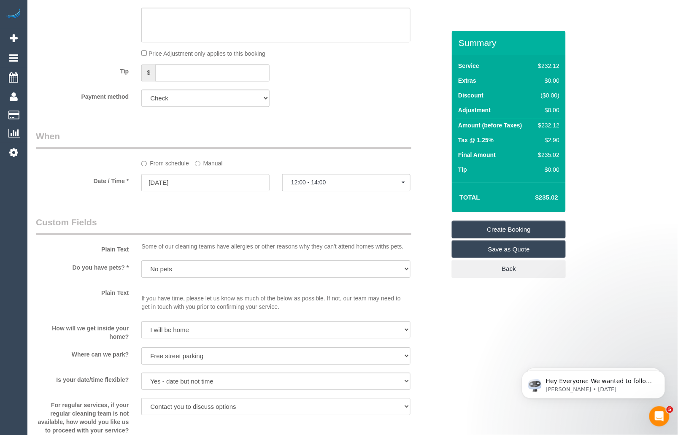
click at [413, 211] on div "Who Email* tomgilbert1@icloud.com Name * Tom Gilbert INVOICE NDIS Where Address…" at bounding box center [241, 181] width 422 height 1397
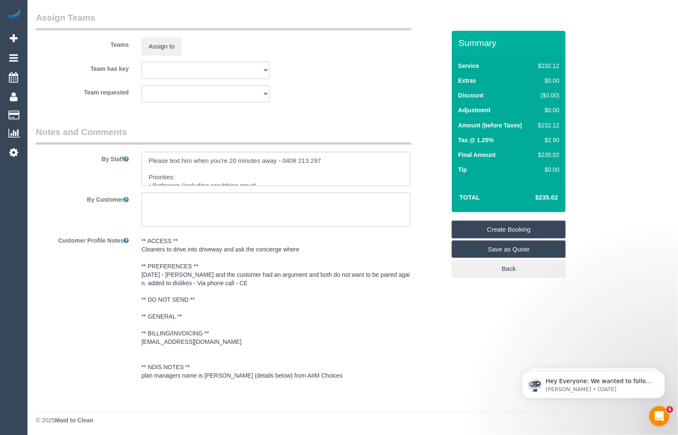
scroll to position [1020, 0]
click at [486, 227] on link "Create Booking" at bounding box center [509, 230] width 114 height 18
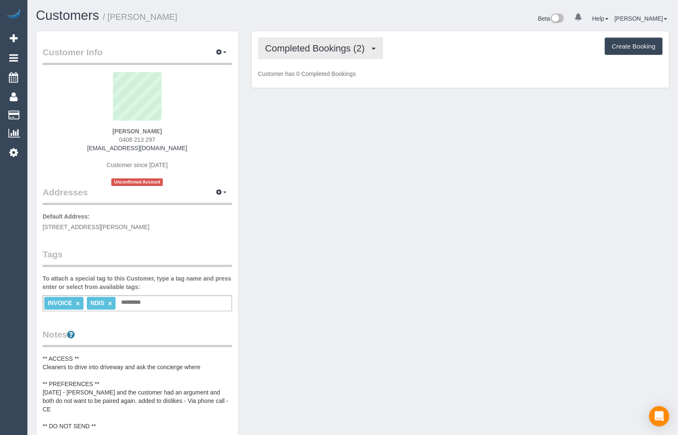
click at [333, 48] on span "Completed Bookings (2)" at bounding box center [317, 48] width 104 height 11
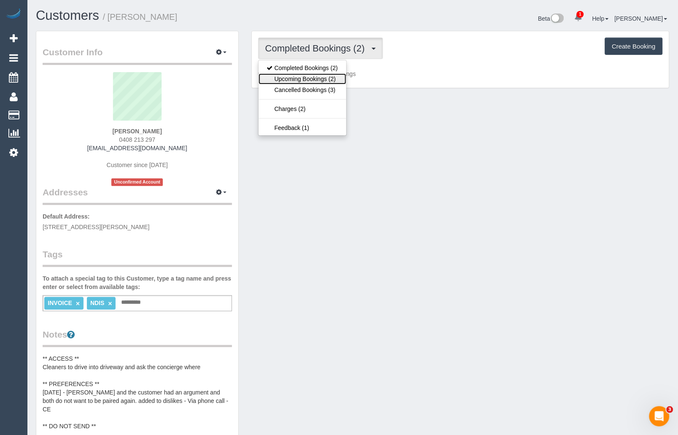
click at [308, 81] on link "Upcoming Bookings (2)" at bounding box center [303, 78] width 88 height 11
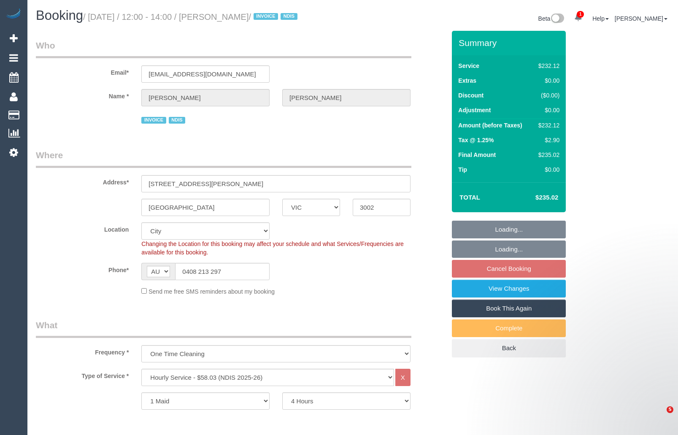
select select "VIC"
select select "240"
select select "number:28"
select select "number:14"
select select "number:19"
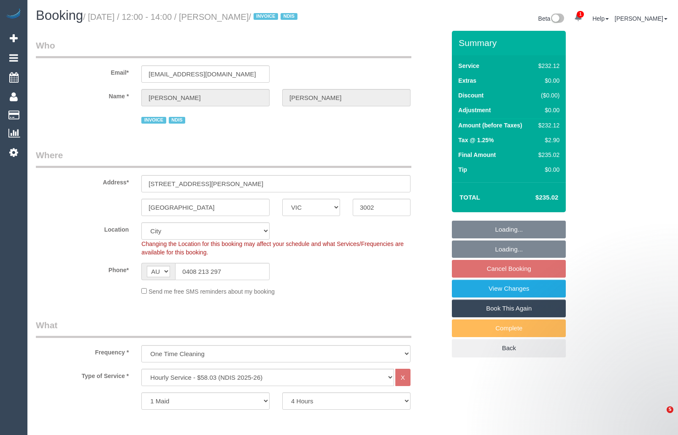
select select "number:23"
select select "number:35"
select select "object:1131"
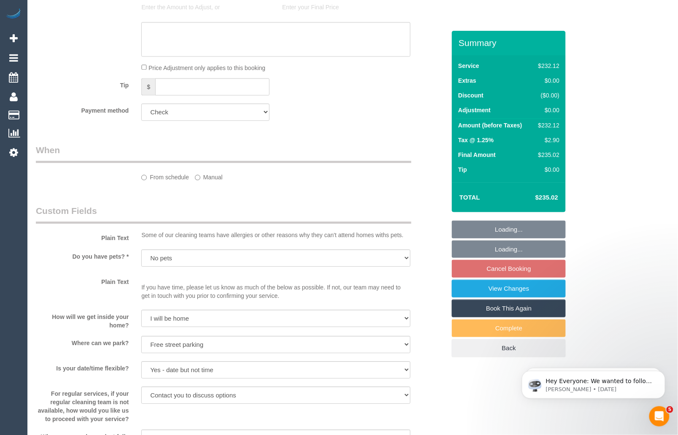
select select "spot4"
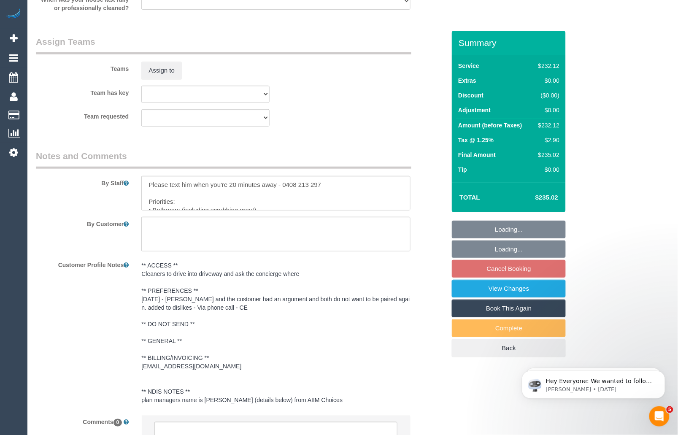
scroll to position [1067, 0]
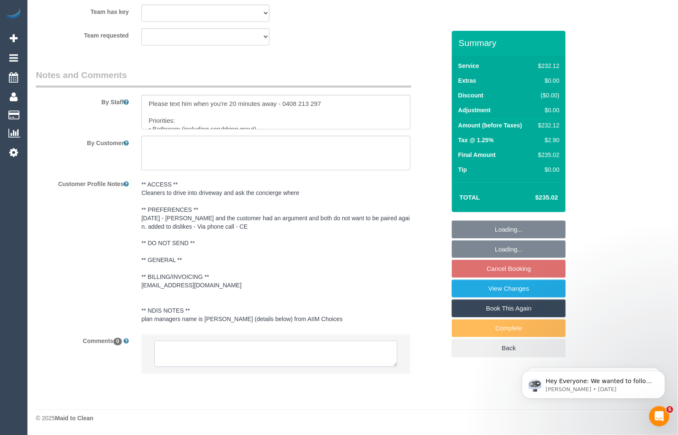
click at [209, 354] on textarea at bounding box center [275, 354] width 243 height 26
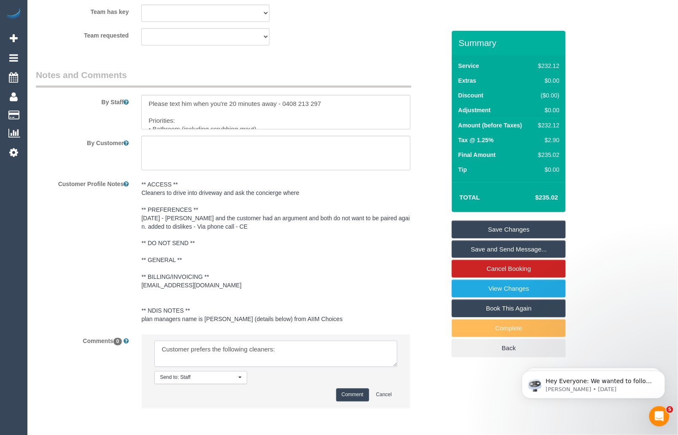
click at [265, 360] on textarea at bounding box center [275, 354] width 243 height 26
drag, startPoint x: 265, startPoint y: 360, endPoint x: 146, endPoint y: 340, distance: 120.2
click at [146, 340] on li "Send to: Staff Nothing selected Send to: Staff Send to: Customer Send to: Team …" at bounding box center [276, 371] width 268 height 73
click at [369, 350] on textarea at bounding box center [275, 354] width 243 height 26
click at [267, 349] on textarea at bounding box center [275, 354] width 243 height 26
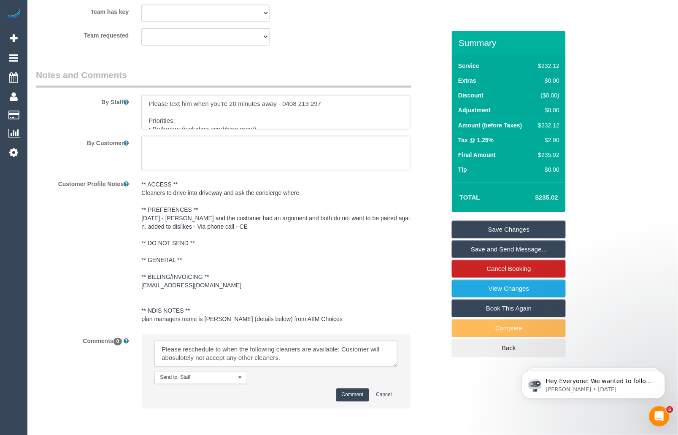
click at [183, 357] on textarea at bounding box center [275, 354] width 243 height 26
click at [182, 357] on textarea at bounding box center [275, 354] width 243 height 26
click at [172, 355] on textarea at bounding box center [275, 354] width 243 height 26
click at [193, 356] on textarea at bounding box center [275, 354] width 243 height 26
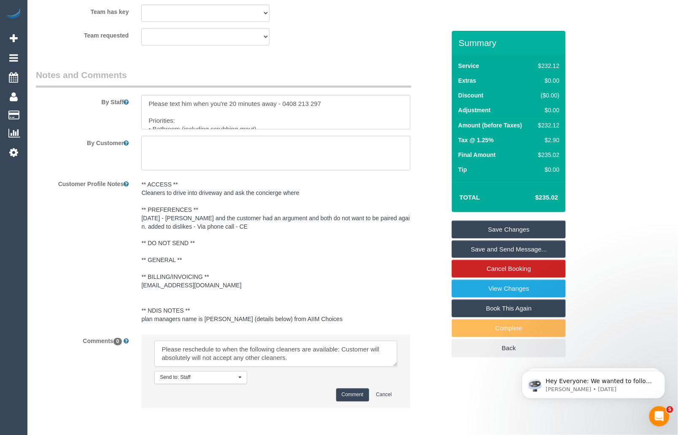
click at [313, 355] on textarea at bounding box center [275, 354] width 243 height 26
click at [342, 348] on textarea at bounding box center [275, 354] width 243 height 26
click at [316, 357] on textarea at bounding box center [275, 354] width 243 height 26
paste textarea "Glory and Mary Paul and Julie Adnatull Andrea Steve Binoy Jim and Helen· Nihaal…"
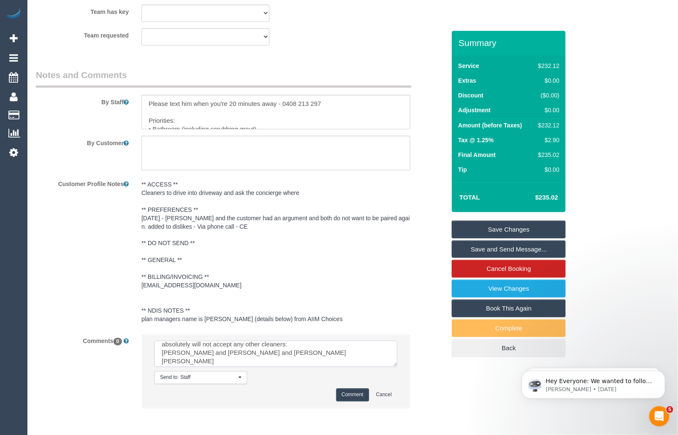
scroll to position [0, 0]
click at [303, 357] on textarea at bounding box center [275, 354] width 243 height 26
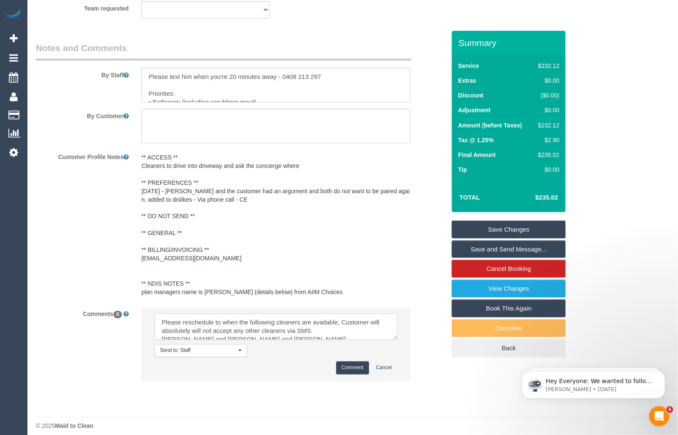
scroll to position [1102, 0]
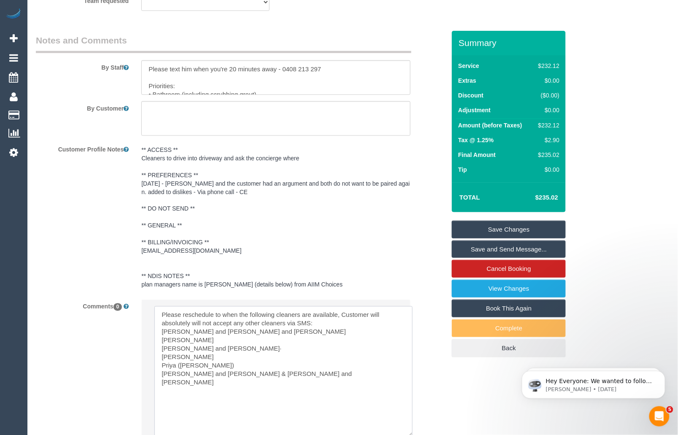
drag, startPoint x: 395, startPoint y: 330, endPoint x: 411, endPoint y: 435, distance: 106.1
click at [411, 435] on textarea at bounding box center [283, 371] width 258 height 131
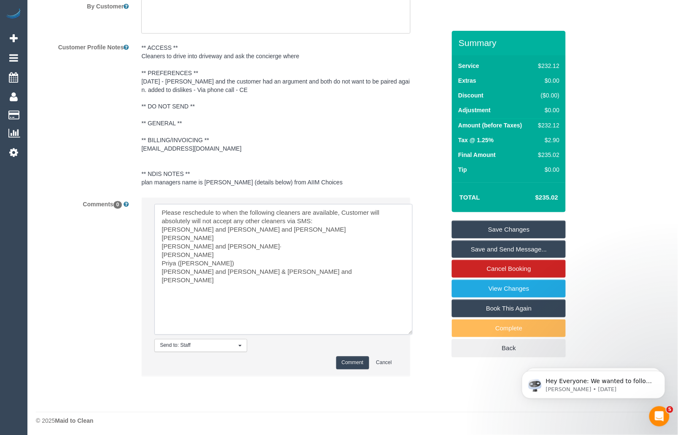
scroll to position [1207, 0]
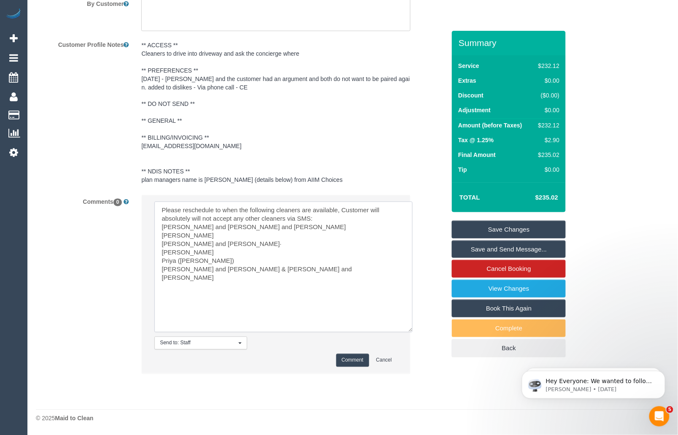
click at [332, 217] on textarea at bounding box center [283, 267] width 258 height 131
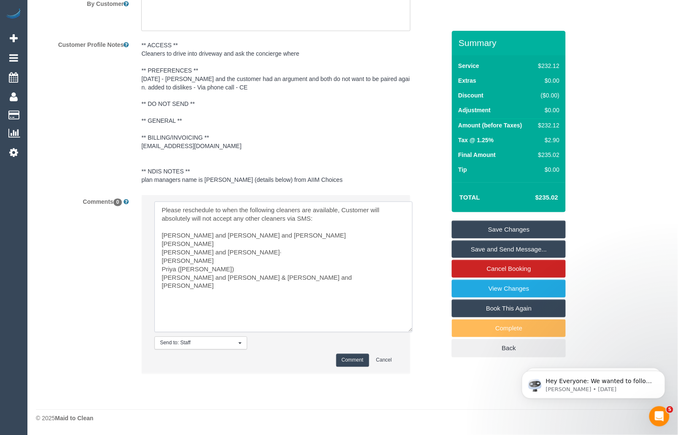
click at [197, 217] on textarea at bounding box center [283, 267] width 258 height 131
type textarea "Please reschedule to when the following cleaners are available, Customer will a…"
click at [350, 360] on button "Comment" at bounding box center [352, 360] width 33 height 13
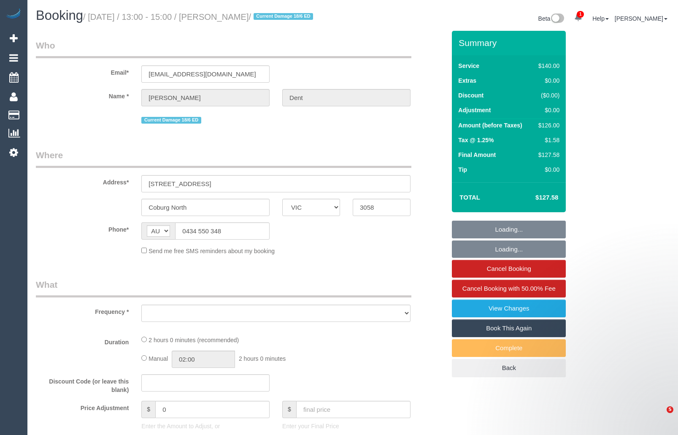
select select "VIC"
select select "string:stripe-pm_1R08oR2GScqysDRVSKA98B3j"
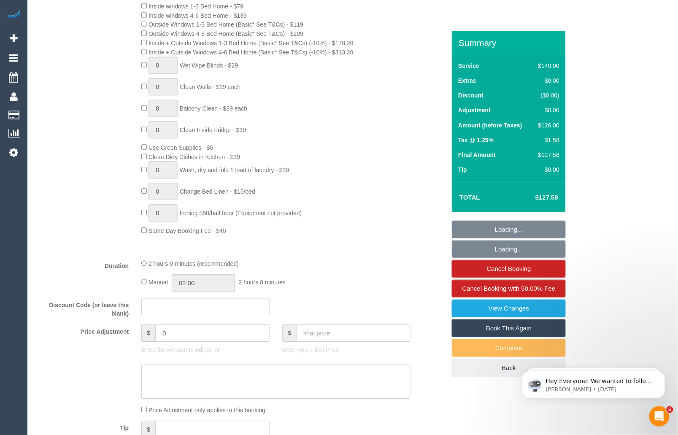
select select "object:2895"
select select "number:27"
select select "number:16"
select select "number:19"
select select "number:22"
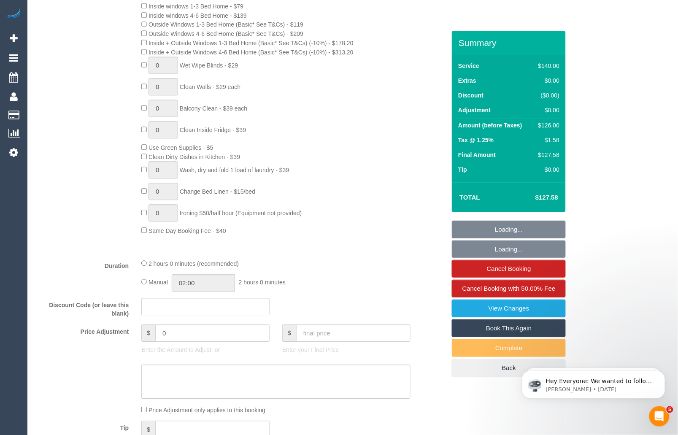
select select "number:34"
select select "number:11"
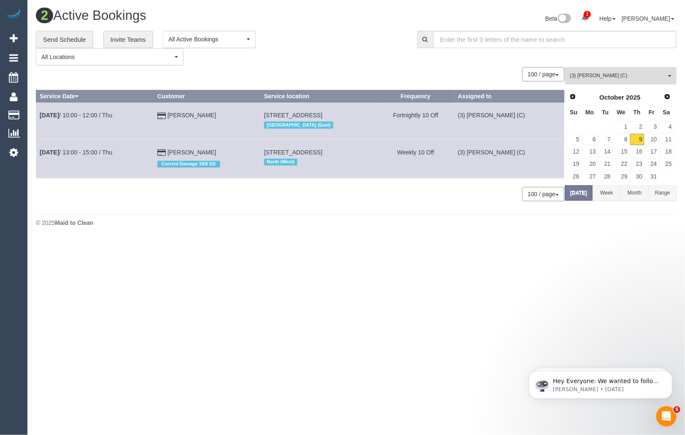
click at [596, 67] on button "(3) [PERSON_NAME] (C) All Teams" at bounding box center [621, 75] width 112 height 17
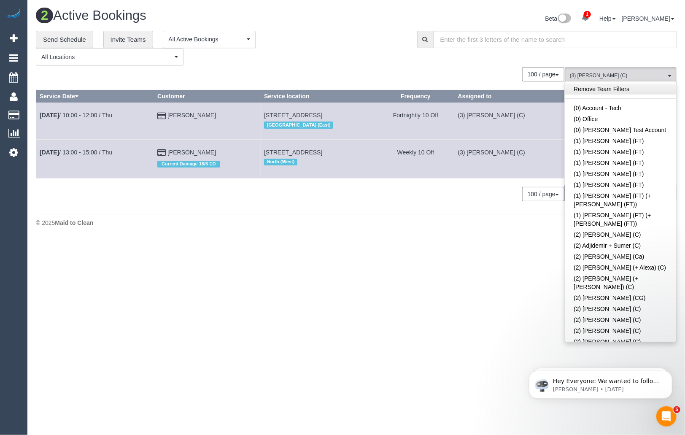
click at [615, 85] on link "Remove Team Filters" at bounding box center [620, 89] width 111 height 11
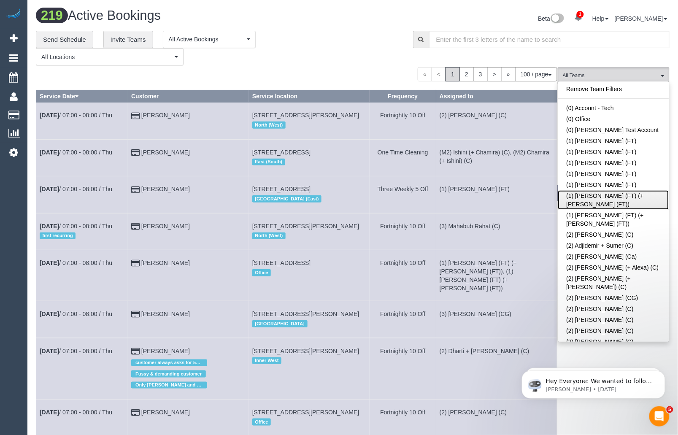
click at [630, 196] on link "(1) [PERSON_NAME] (FT) (+[PERSON_NAME] (FT))" at bounding box center [613, 199] width 111 height 19
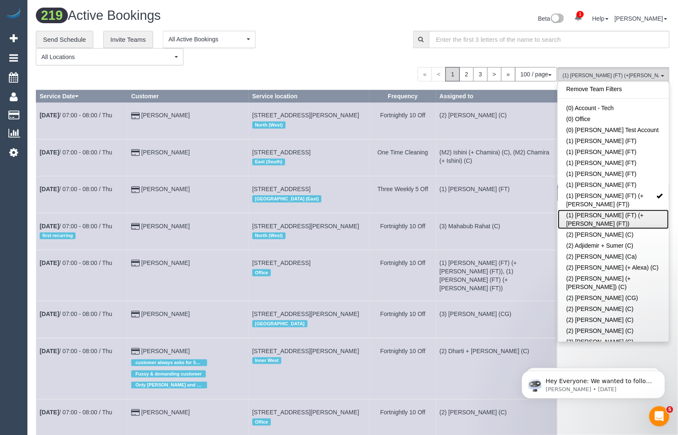
click at [630, 210] on link "(1) [PERSON_NAME] (FT) (+[PERSON_NAME] (FT))" at bounding box center [613, 219] width 111 height 19
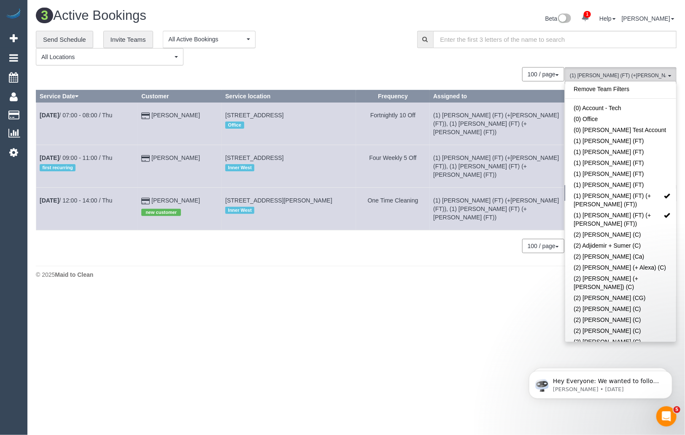
click at [378, 70] on div "100 / page 10 / page 20 / page 30 / page 40 / page 50 / page 100 / page" at bounding box center [300, 74] width 529 height 14
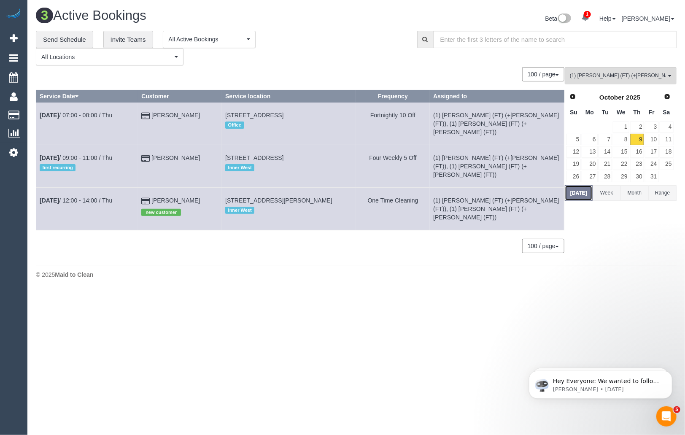
click at [579, 197] on button "[DATE]" at bounding box center [579, 193] width 28 height 16
click at [610, 81] on button "(1) [PERSON_NAME] (FT) (+[PERSON_NAME] (FT)) , (1) [PERSON_NAME] (FT) (+[PERSON…" at bounding box center [621, 75] width 112 height 17
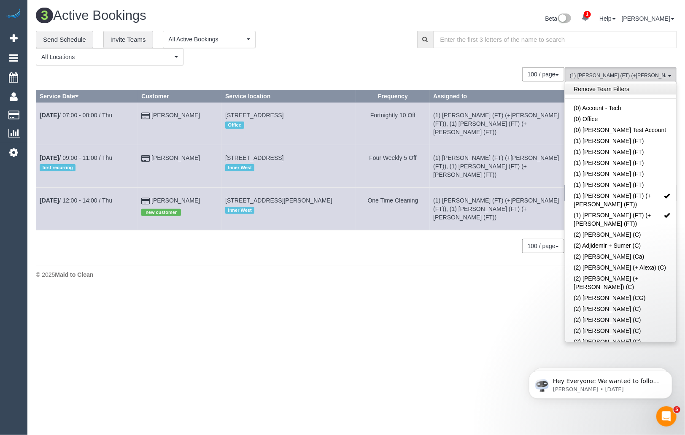
click at [607, 91] on link "Remove Team Filters" at bounding box center [620, 89] width 111 height 11
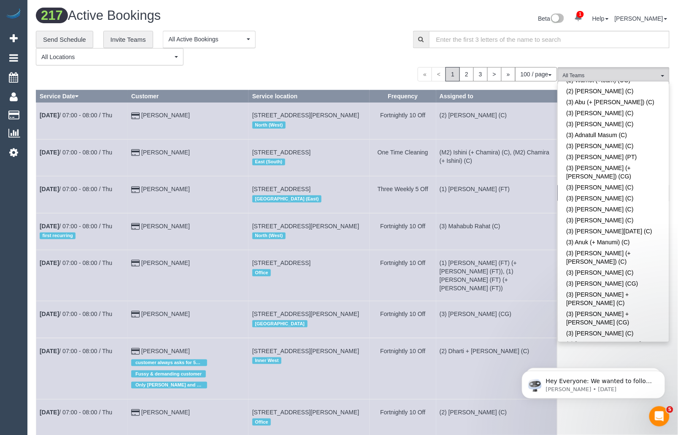
click at [615, 411] on link "(3) [PERSON_NAME] (C)" at bounding box center [613, 416] width 111 height 11
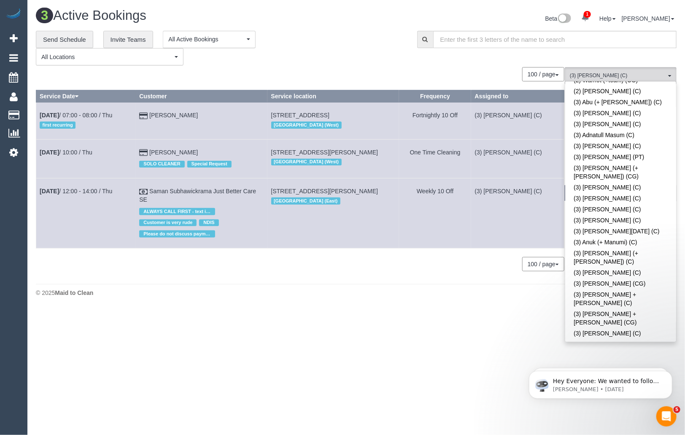
click at [346, 52] on div "**********" at bounding box center [220, 48] width 369 height 35
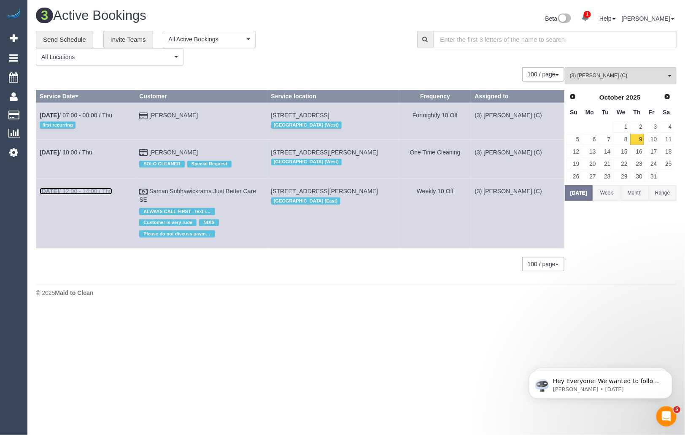
click at [97, 189] on link "[DATE] 12:00 - 14:00 / Thu" at bounding box center [76, 191] width 73 height 7
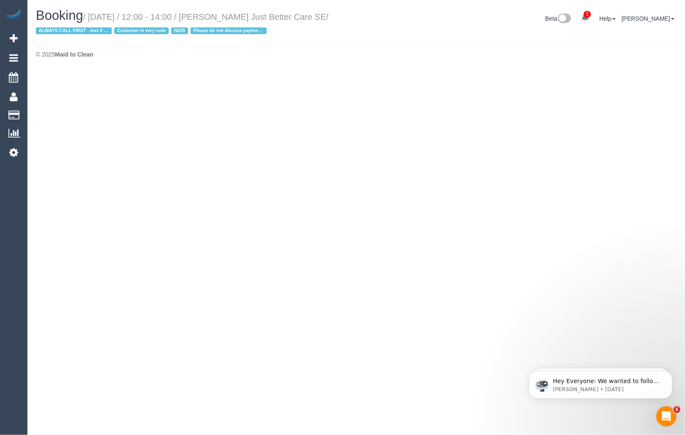
select select "VIC"
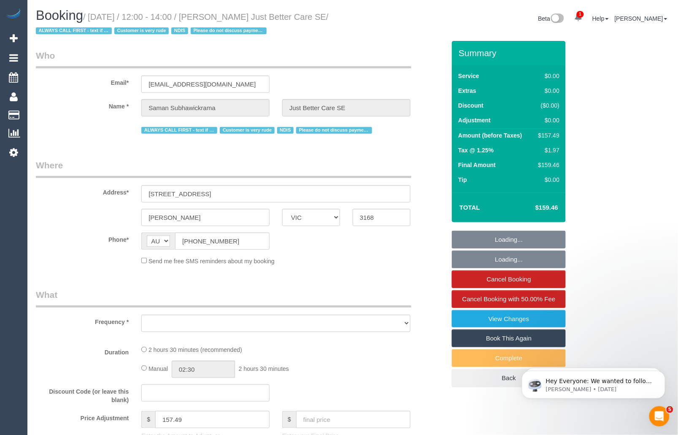
select select "object:7724"
select select "number:28"
select select "number:14"
select select "number:18"
select select "number:23"
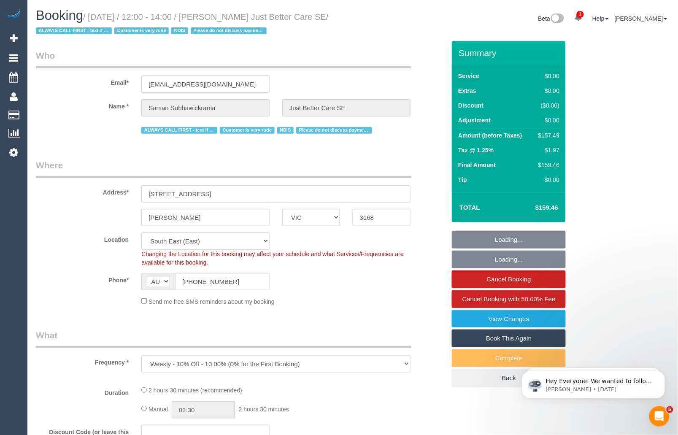
select select "150"
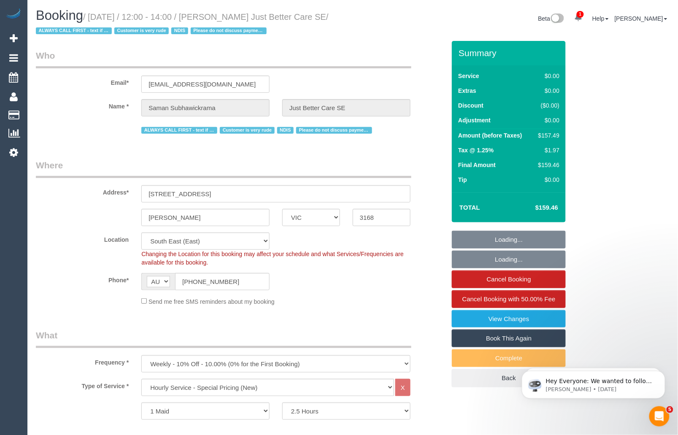
select select "object:8548"
drag, startPoint x: 232, startPoint y: 283, endPoint x: 191, endPoint y: 290, distance: 41.1
click at [191, 290] on div "AF AL DZ AD AO AI AQ AG AR AM AW AU AT AZ BS BH BD BB BY BE BZ BJ BM BT BO BA B…" at bounding box center [205, 281] width 128 height 17
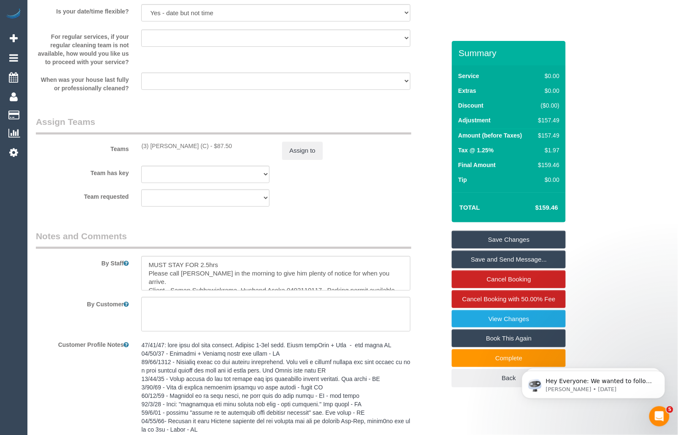
scroll to position [1018, 0]
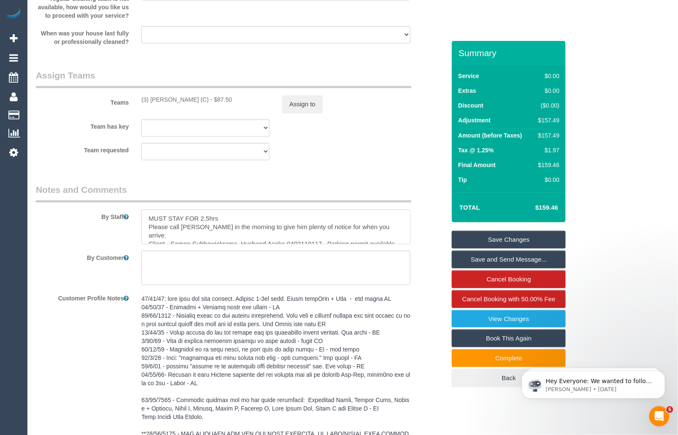
drag, startPoint x: 324, startPoint y: 234, endPoint x: 289, endPoint y: 232, distance: 34.2
click at [289, 232] on textarea at bounding box center [275, 227] width 269 height 35
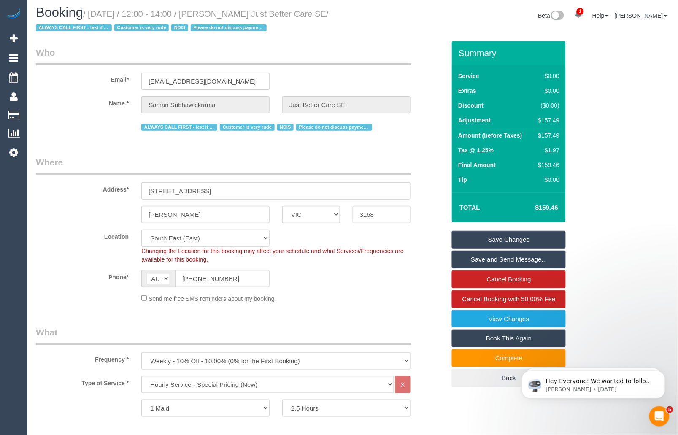
scroll to position [0, 0]
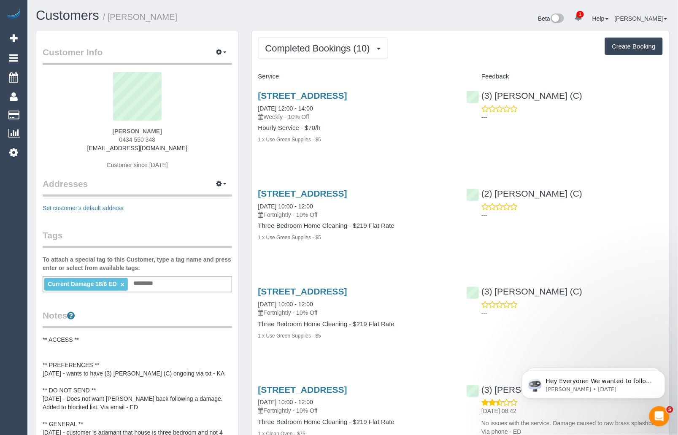
drag, startPoint x: 147, startPoint y: 138, endPoint x: 108, endPoint y: 138, distance: 38.8
click at [108, 138] on div "[PERSON_NAME] 0434 550 348 [EMAIL_ADDRESS][DOMAIN_NAME] Customer since [DATE]" at bounding box center [137, 124] width 189 height 105
copy span "0434 550 348"
click at [354, 46] on span "Completed Bookings (10)" at bounding box center [319, 48] width 109 height 11
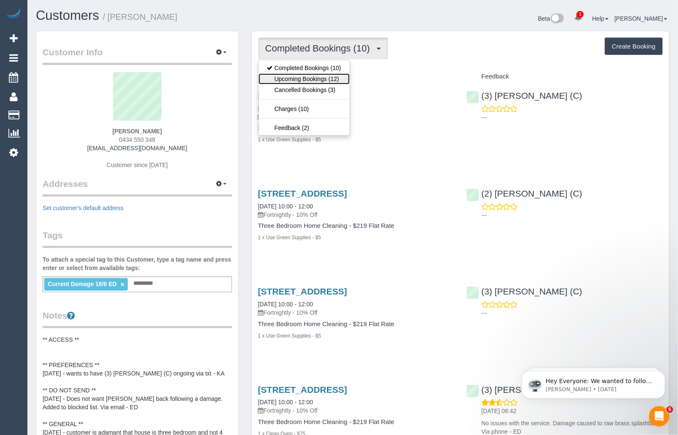
click at [321, 79] on link "Upcoming Bookings (12)" at bounding box center [304, 78] width 91 height 11
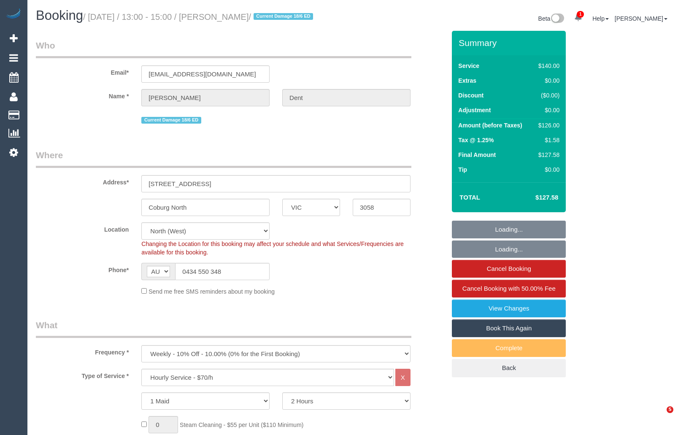
select select "VIC"
select select "number:27"
select select "number:16"
select select "number:19"
select select "number:22"
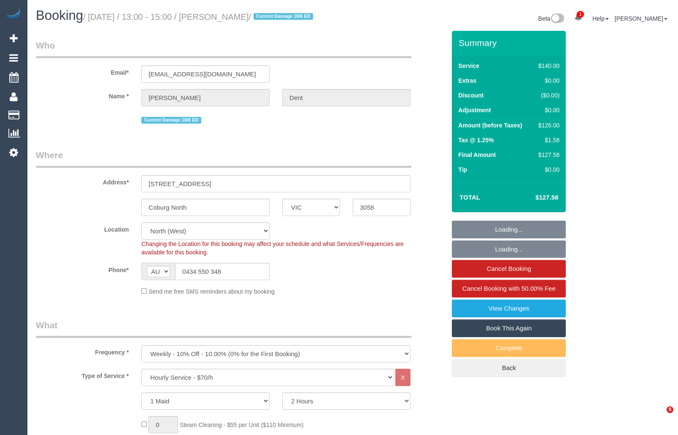
select select "number:34"
select select "number:11"
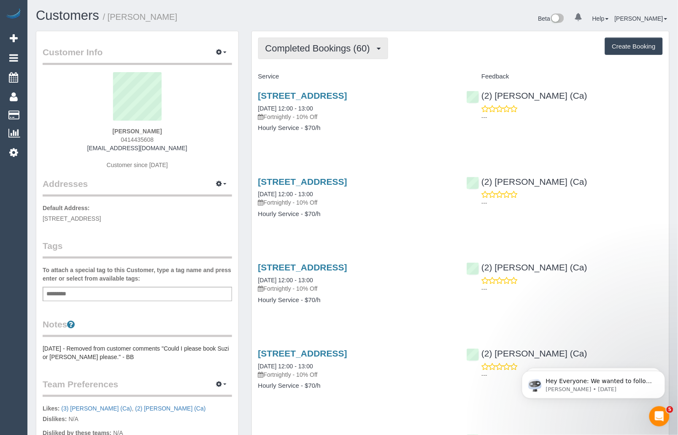
click at [337, 56] on button "Completed Bookings (60)" at bounding box center [323, 49] width 130 height 22
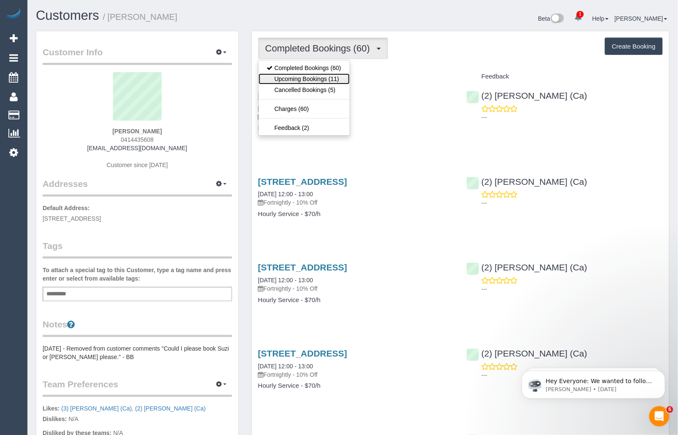
click at [329, 75] on link "Upcoming Bookings (11)" at bounding box center [304, 78] width 91 height 11
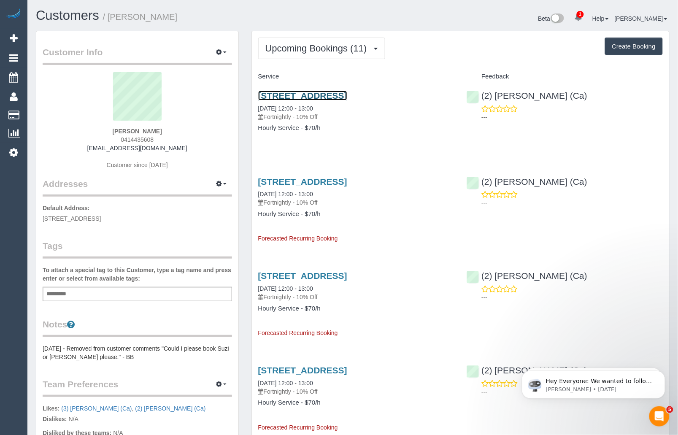
click at [323, 95] on link "[STREET_ADDRESS]" at bounding box center [302, 96] width 89 height 10
click at [84, 19] on link "Customers" at bounding box center [67, 15] width 63 height 15
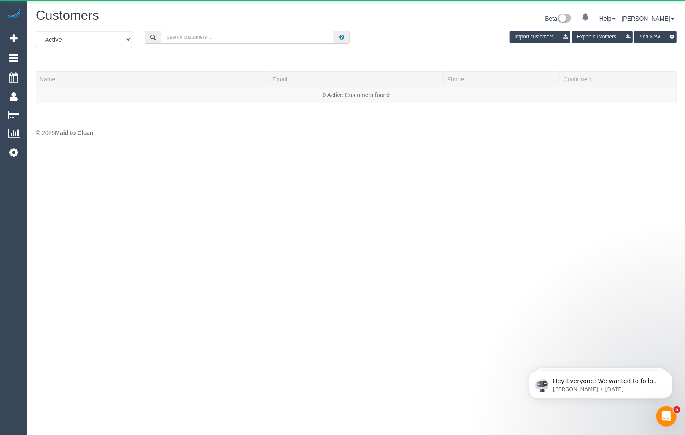
click at [184, 37] on input "text" at bounding box center [247, 37] width 173 height 13
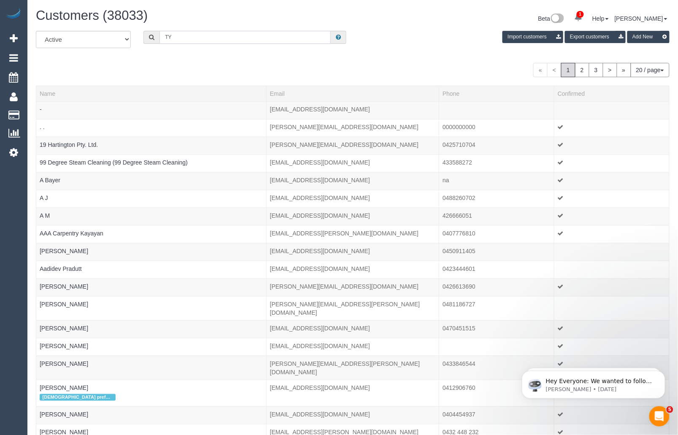
type input "T"
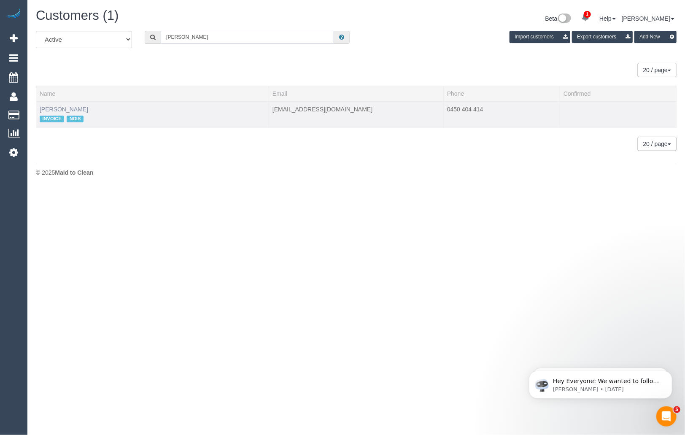
type input "[PERSON_NAME]"
click at [64, 110] on link "[PERSON_NAME]" at bounding box center [64, 109] width 49 height 7
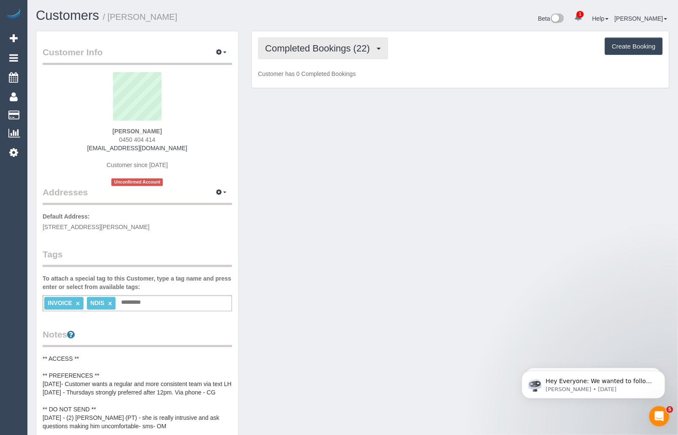
click at [321, 49] on span "Completed Bookings (22)" at bounding box center [319, 48] width 109 height 11
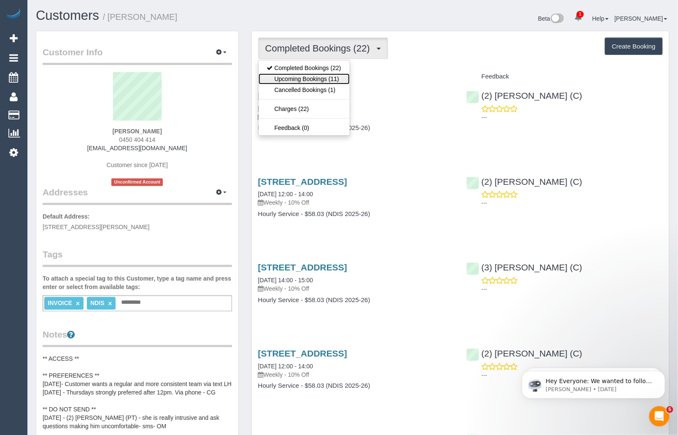
click at [311, 78] on link "Upcoming Bookings (11)" at bounding box center [304, 78] width 91 height 11
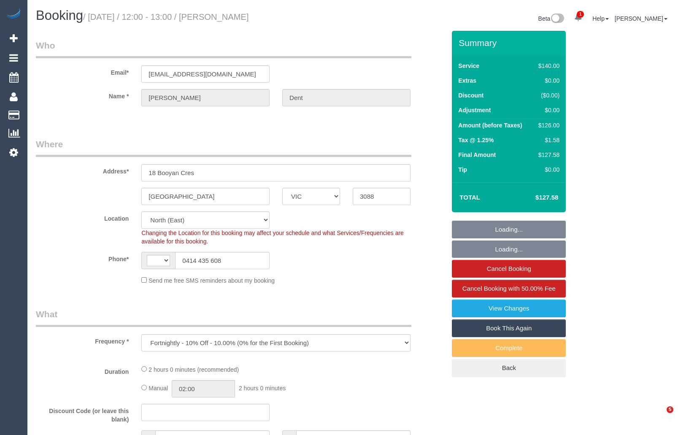
select select "VIC"
select select "string:stripe-pm_1Mfgqy2GScqysDRVkiZHir9q"
select select "object:870"
select select "string:AU"
select select "number:27"
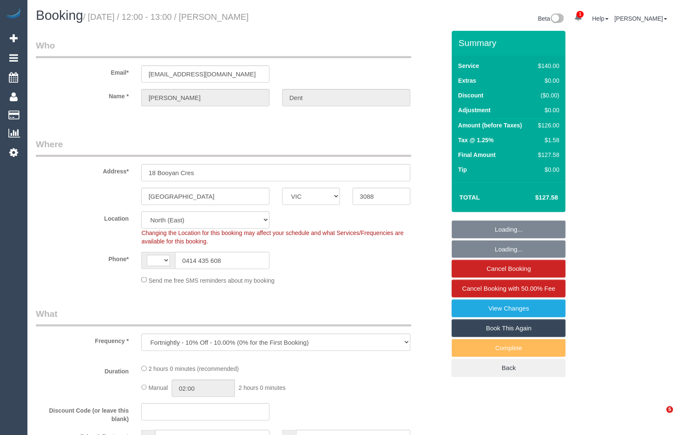
select select "number:14"
select select "number:19"
select select "number:25"
select select "number:35"
select select "number:13"
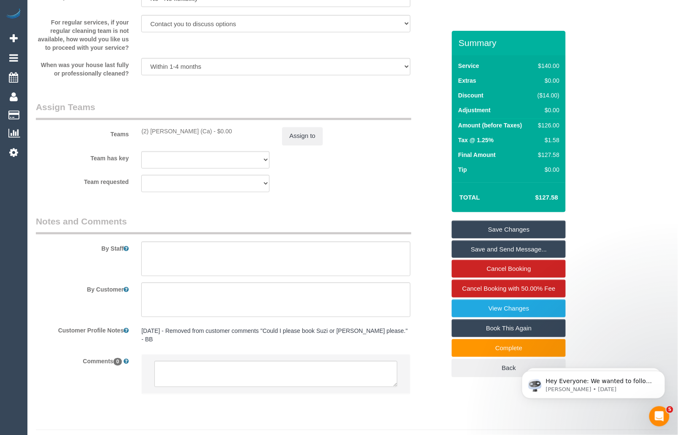
scroll to position [1264, 0]
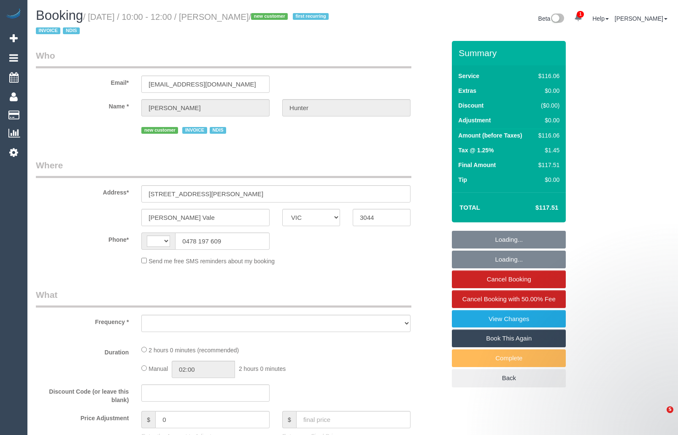
select select "VIC"
select select "string:AU"
select select "object:2685"
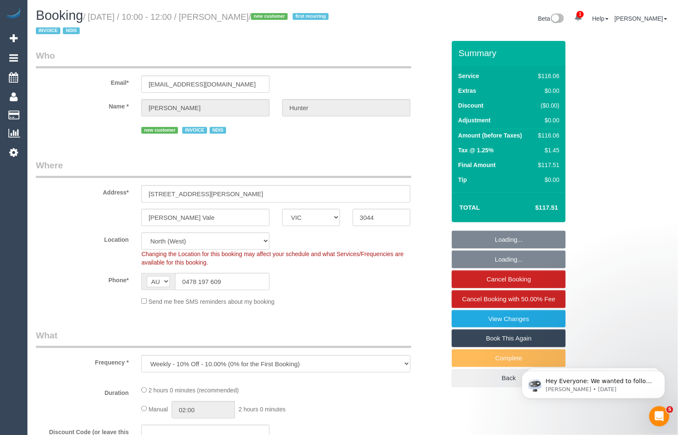
select select "number:29"
select select "number:14"
select select "number:19"
select select "number:25"
select select "number:34"
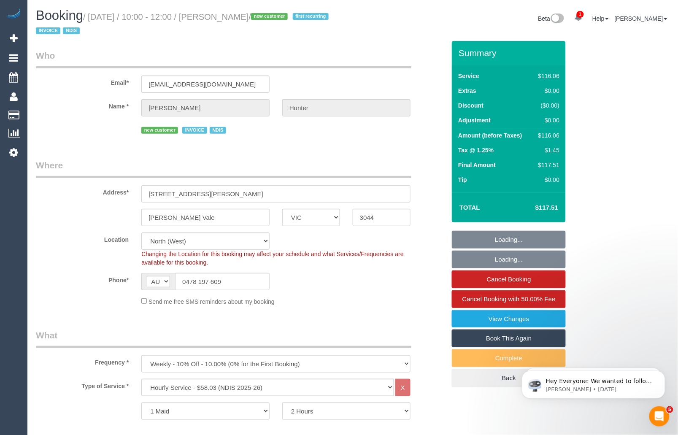
select select "object:3438"
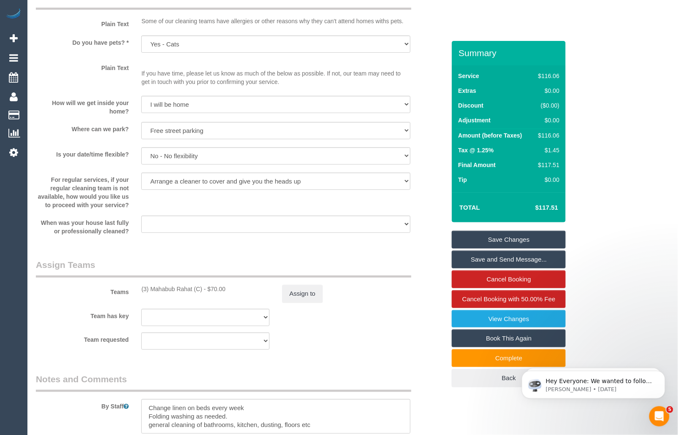
scroll to position [1221, 0]
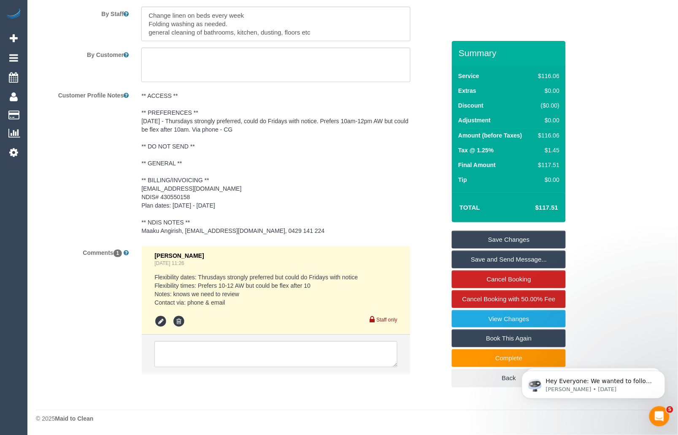
click at [101, 189] on div "Customer Profile Notes ** ACCESS ** ** PREFERENCES ** [DATE] - Thursdays strong…" at bounding box center [241, 164] width 422 height 151
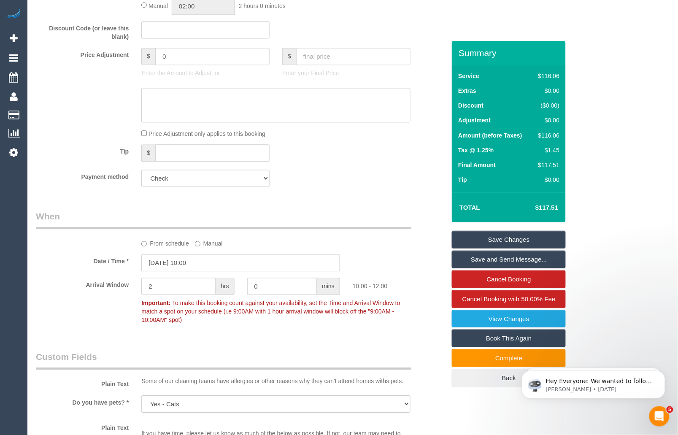
scroll to position [13, 0]
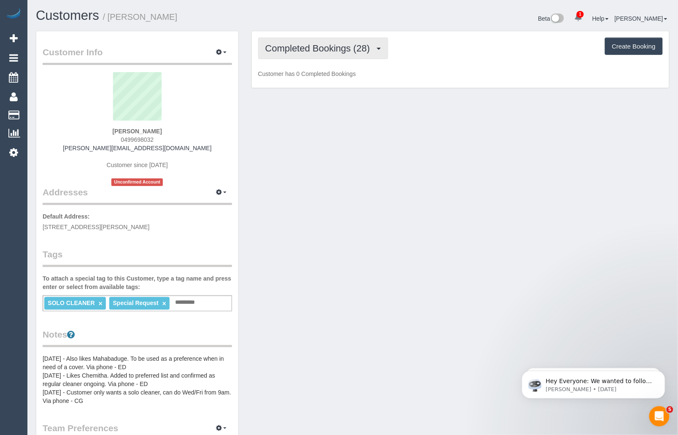
click at [330, 46] on span "Completed Bookings (28)" at bounding box center [319, 48] width 109 height 11
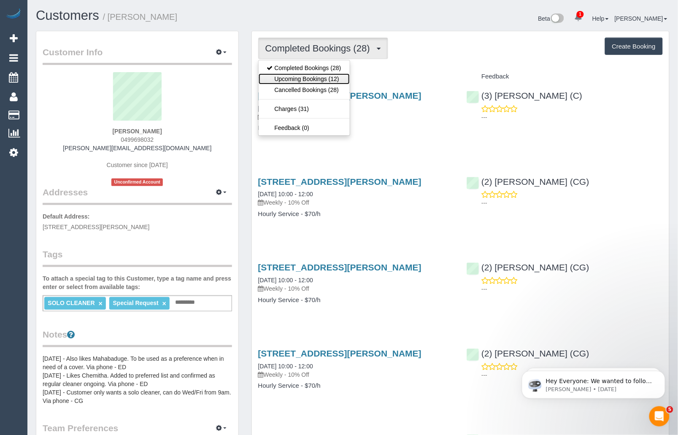
click at [318, 77] on link "Upcoming Bookings (12)" at bounding box center [304, 78] width 91 height 11
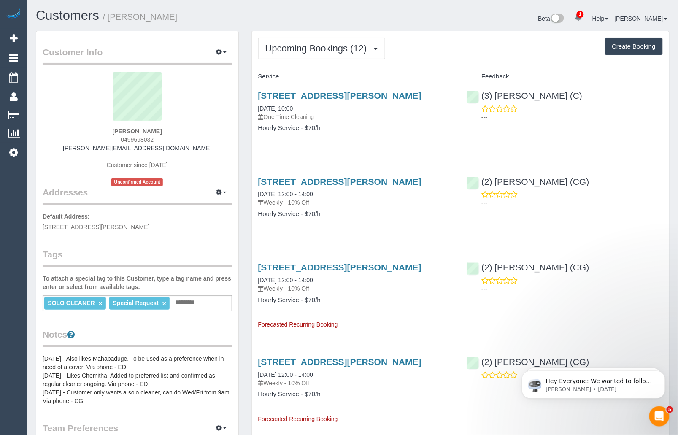
drag, startPoint x: 161, startPoint y: 140, endPoint x: 118, endPoint y: 140, distance: 43.5
click at [118, 140] on div "[PERSON_NAME] 0499698032 [PERSON_NAME][EMAIL_ADDRESS][DOMAIN_NAME] Customer sin…" at bounding box center [137, 129] width 189 height 114
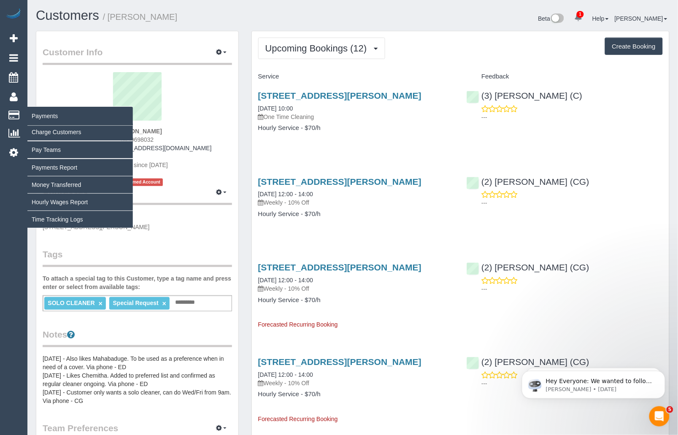
copy span "0499698032"
